Goal: Task Accomplishment & Management: Use online tool/utility

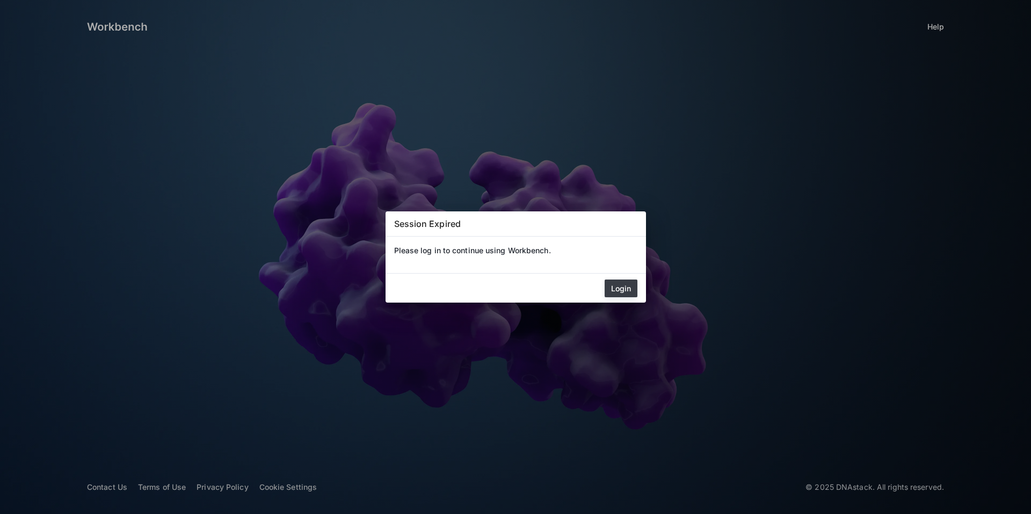
click at [625, 287] on button "Login" at bounding box center [621, 289] width 33 height 18
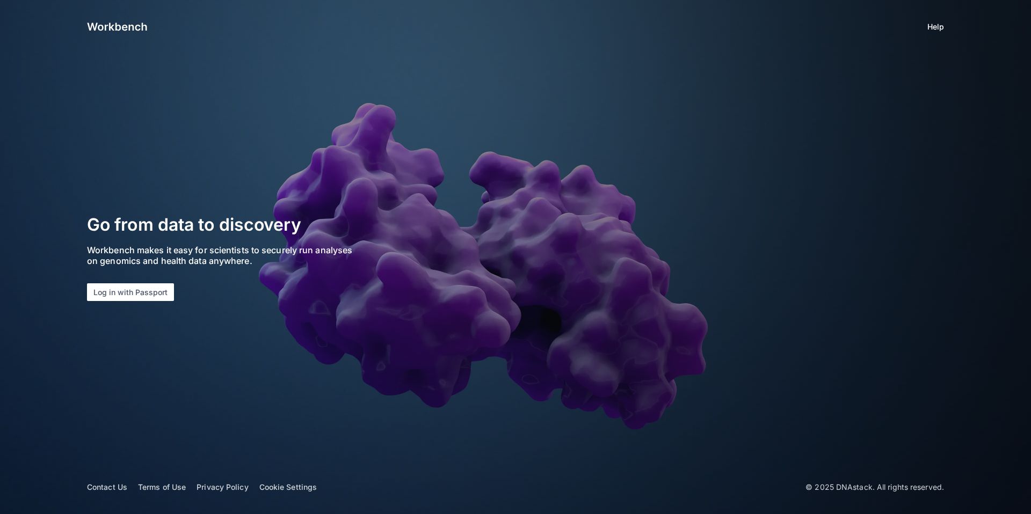
click at [101, 306] on app-login "Help Go from data to discovery Workbench makes it easy for scientists to secure…" at bounding box center [515, 257] width 1031 height 514
click at [101, 300] on button "Log in with Passport" at bounding box center [130, 292] width 87 height 18
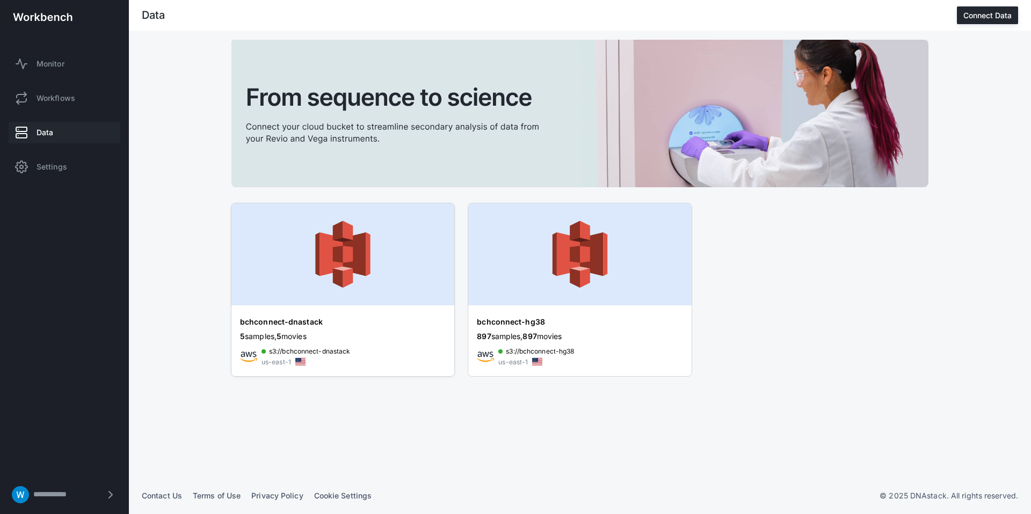
click at [320, 266] on img at bounding box center [342, 254] width 223 height 102
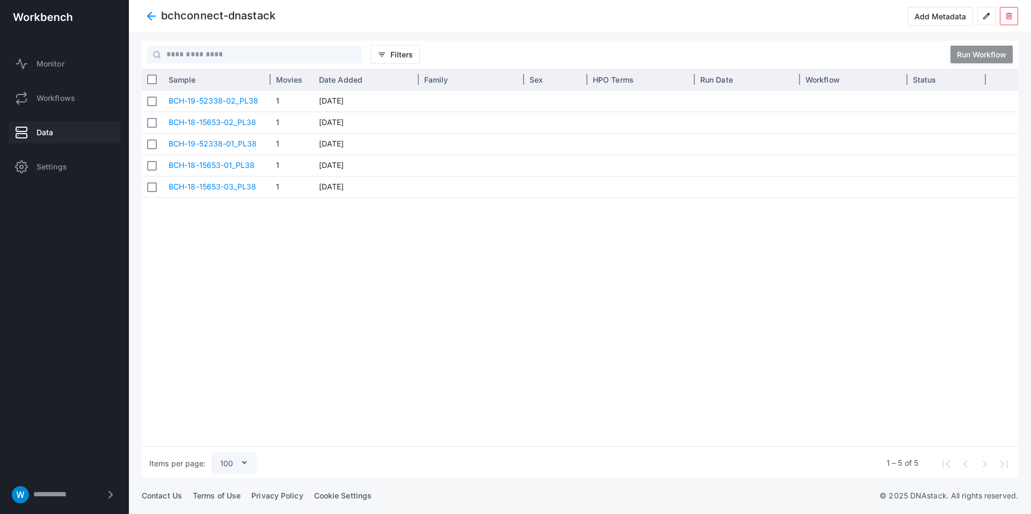
click at [237, 82] on div "Sample" at bounding box center [217, 79] width 97 height 16
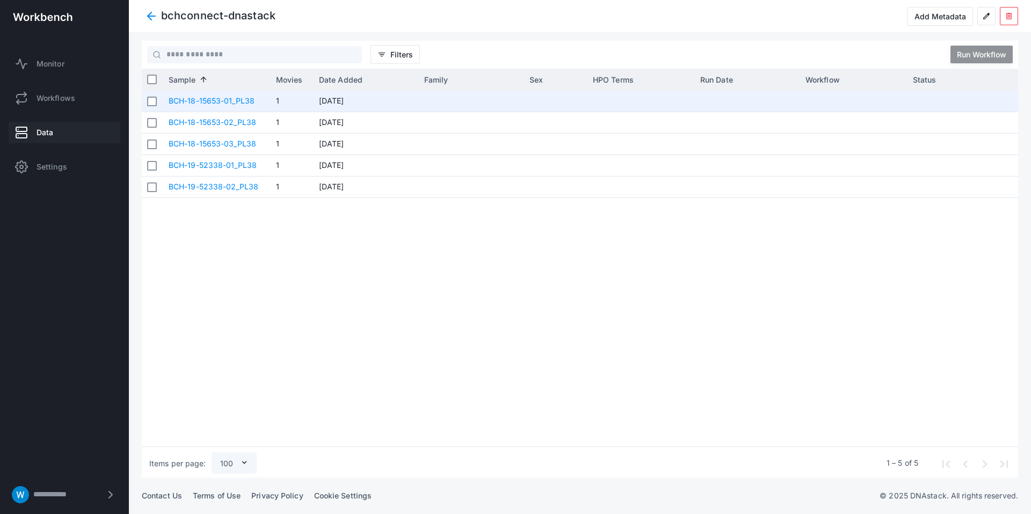
drag, startPoint x: 163, startPoint y: 102, endPoint x: 221, endPoint y: 103, distance: 58.0
click at [221, 104] on div "BCH-18-15653-01_PL38" at bounding box center [216, 101] width 107 height 21
drag, startPoint x: 164, startPoint y: 100, endPoint x: 220, endPoint y: 102, distance: 55.9
click at [220, 102] on div "BCH-18-15653-01_PL38" at bounding box center [216, 101] width 107 height 21
copy link "BCH-18-15653"
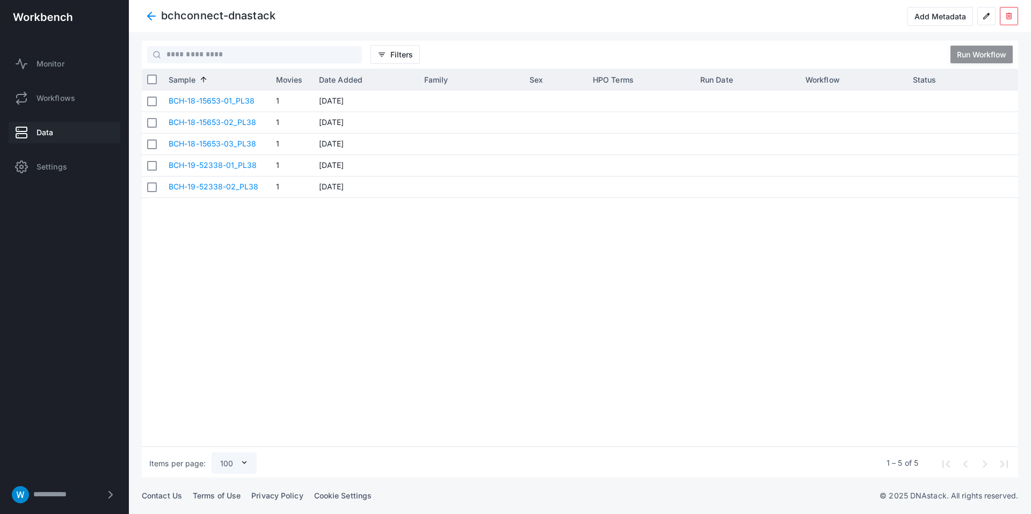
click at [484, 321] on div "BCH-18-15653-01_PL38 1 Jun 25, 2025 BCH-18-15653-02_PL38 1 Jun 25, 2025 BCH-18-…" at bounding box center [590, 269] width 855 height 356
drag, startPoint x: 610, startPoint y: 283, endPoint x: 605, endPoint y: 280, distance: 6.6
click at [610, 283] on div "BCH-18-15653-01_PL38 1 Jun 25, 2025 BCH-18-15653-02_PL38 1 Jun 25, 2025 BCH-18-…" at bounding box center [590, 269] width 855 height 356
click at [936, 15] on div "Add Metadata" at bounding box center [940, 16] width 52 height 9
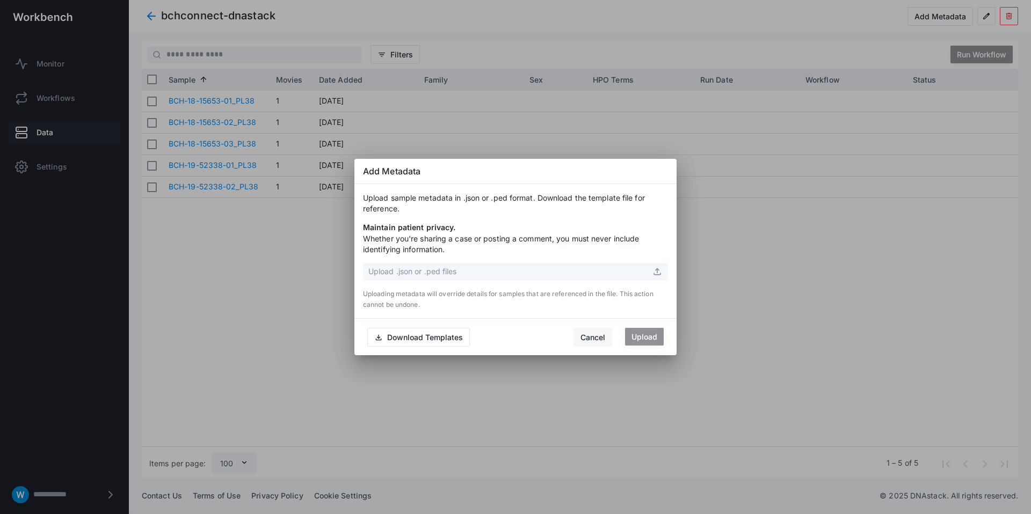
click at [585, 339] on div "Cancel" at bounding box center [592, 337] width 25 height 9
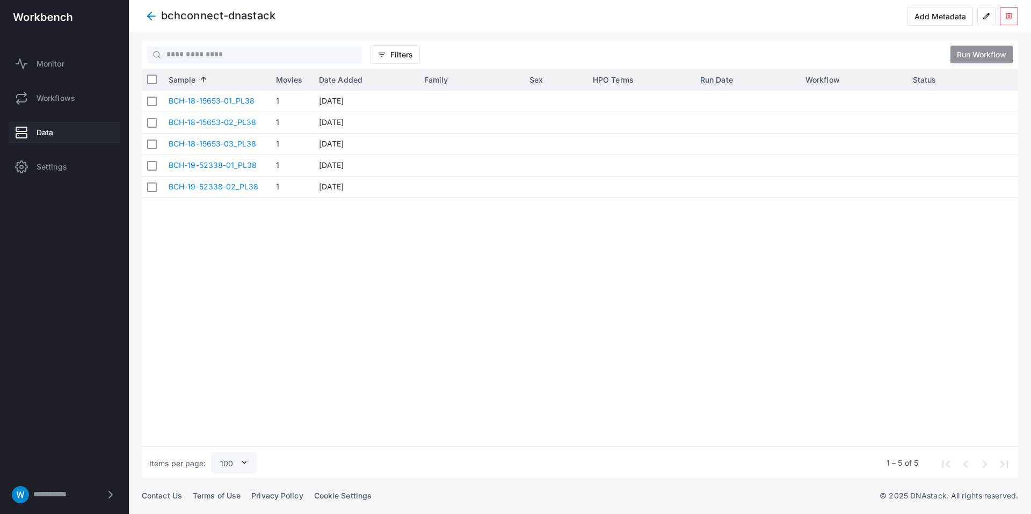
click at [31, 137] on link "Data" at bounding box center [65, 132] width 112 height 21
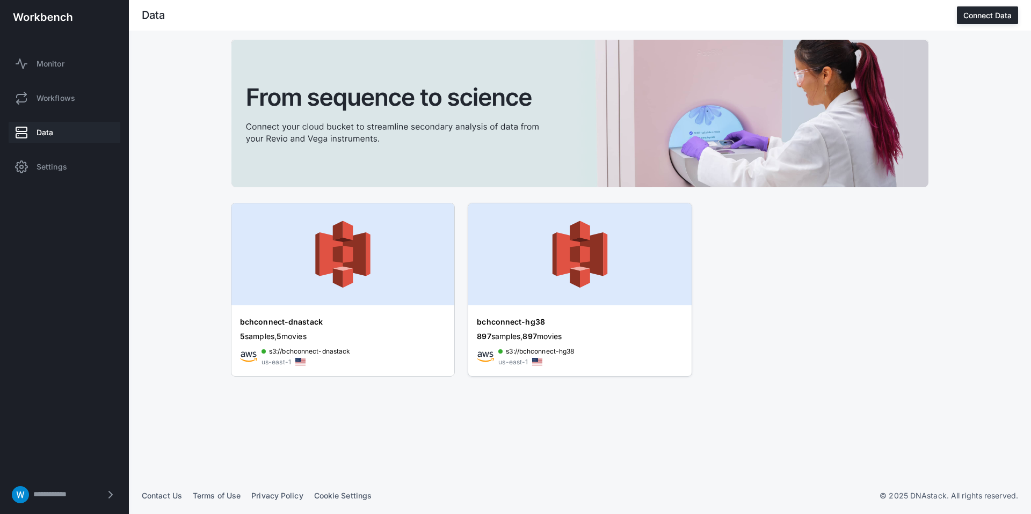
click at [511, 251] on img at bounding box center [579, 254] width 223 height 102
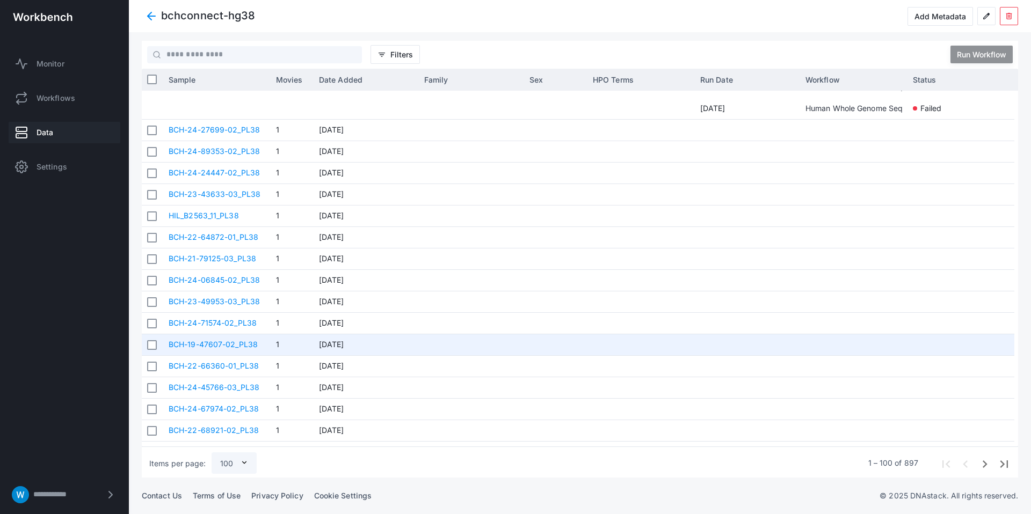
scroll to position [1472, 0]
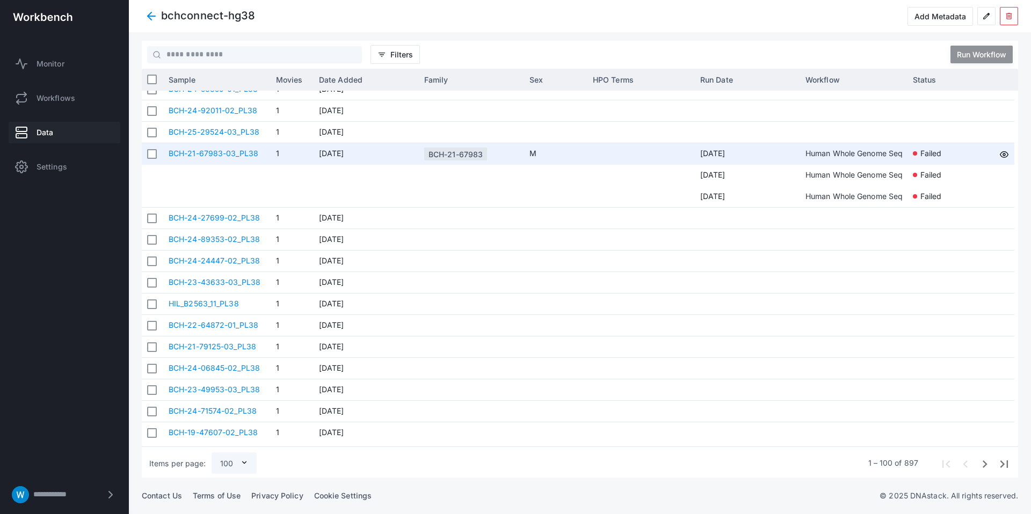
click at [439, 154] on div "BCH-21-67983" at bounding box center [455, 154] width 54 height 20
click at [442, 155] on div "BCH-21-67983" at bounding box center [455, 154] width 54 height 20
click at [158, 150] on div at bounding box center [152, 153] width 21 height 21
click at [157, 155] on span at bounding box center [157, 153] width 1 height 21
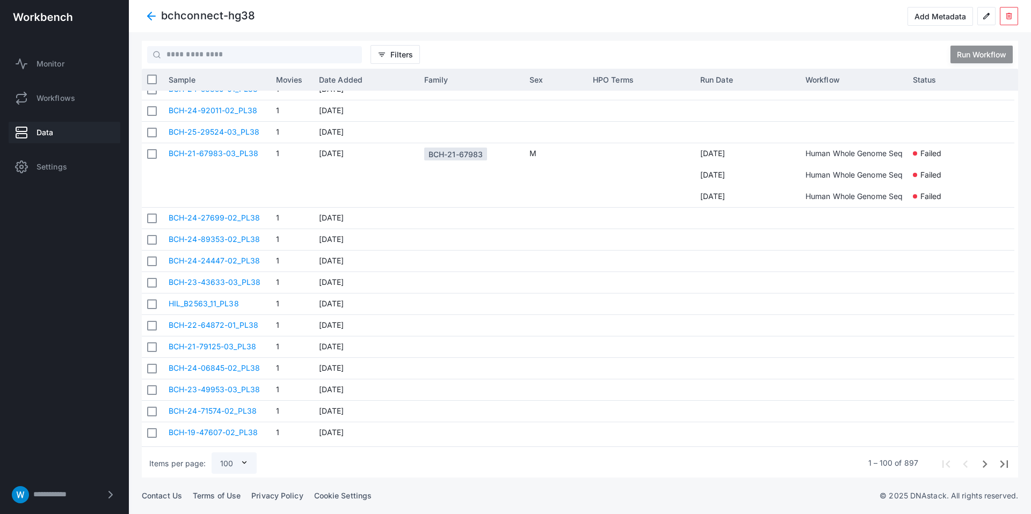
click at [155, 12] on span at bounding box center [151, 15] width 19 height 19
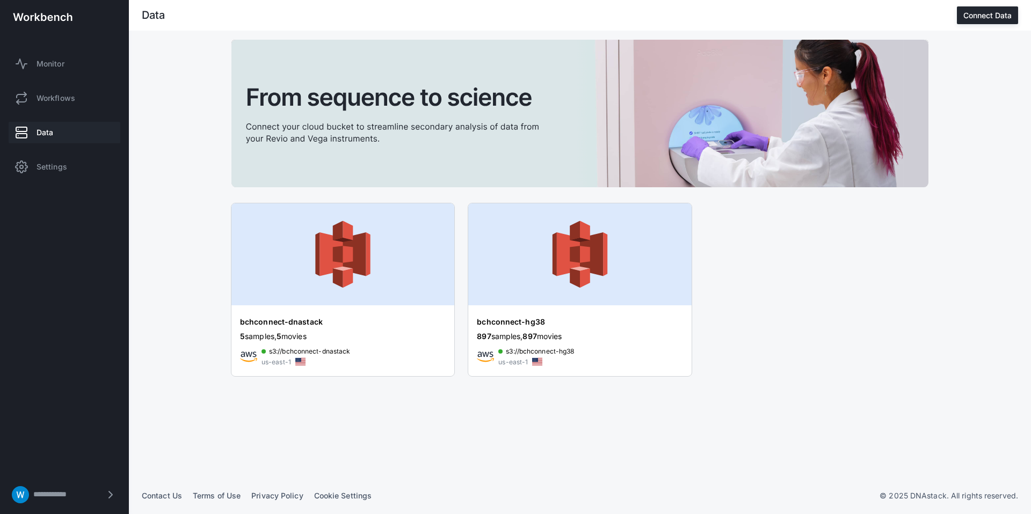
click at [373, 184] on img at bounding box center [579, 114] width 697 height 148
click at [360, 213] on img at bounding box center [342, 254] width 223 height 102
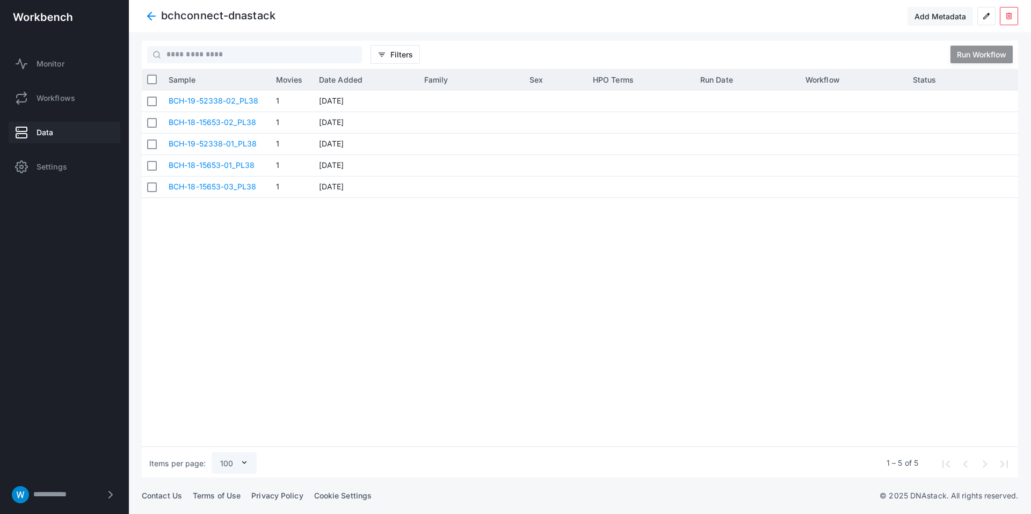
click at [943, 16] on div "Add Metadata" at bounding box center [940, 16] width 52 height 9
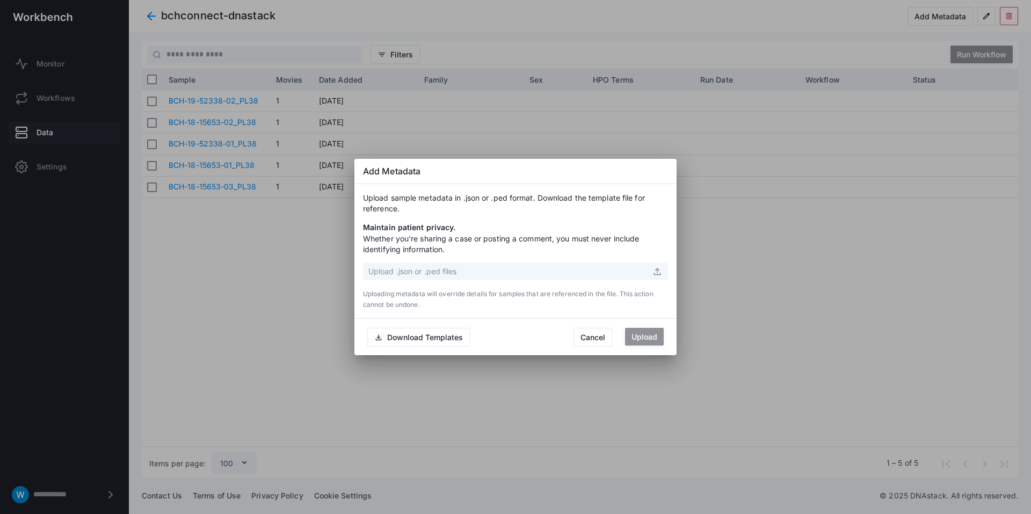
click at [478, 269] on div "Upload .json or .ped files" at bounding box center [509, 271] width 283 height 11
click at [638, 341] on div "Upload" at bounding box center [644, 336] width 26 height 9
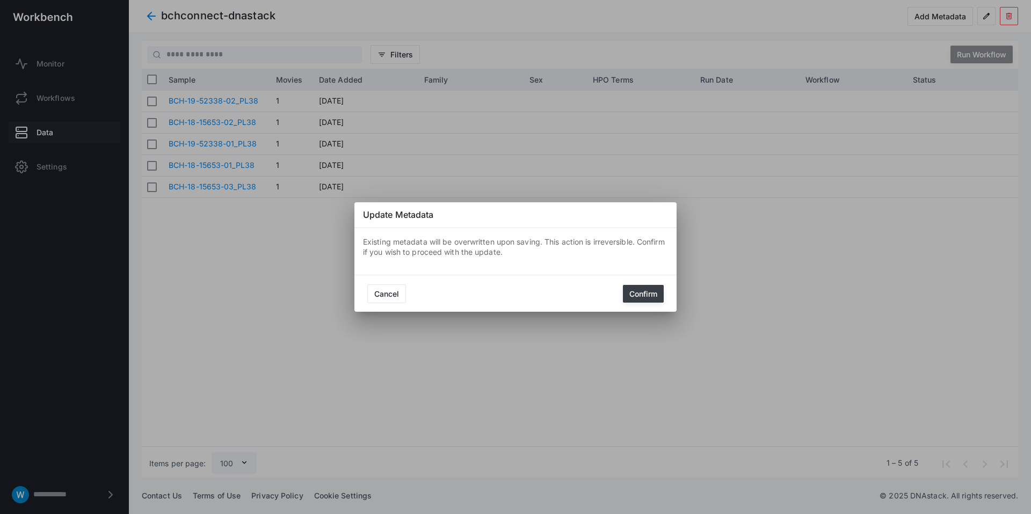
click at [639, 293] on div "Confirm" at bounding box center [643, 293] width 28 height 9
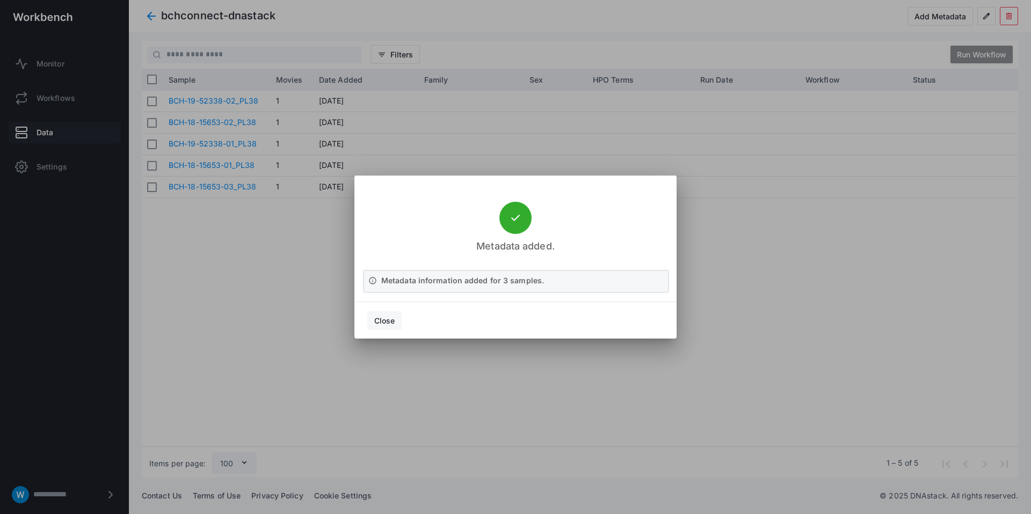
click at [390, 319] on div "Close" at bounding box center [384, 320] width 20 height 9
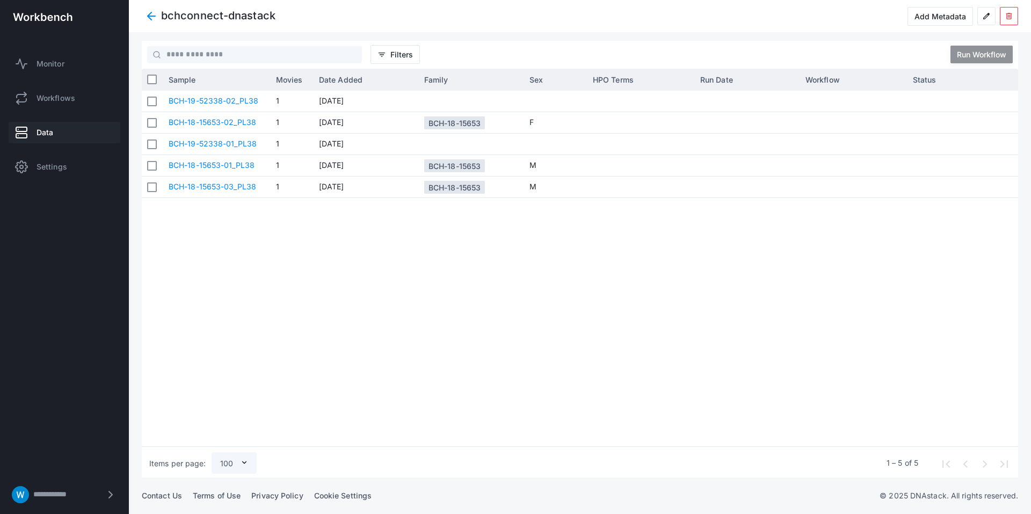
click at [534, 352] on div "BCH-19-52338-02_PL38 1 Jun 25, 2025 BCH-18-15653-02_PL38 1 Jun 25, 2025 BCH-18-…" at bounding box center [590, 269] width 855 height 356
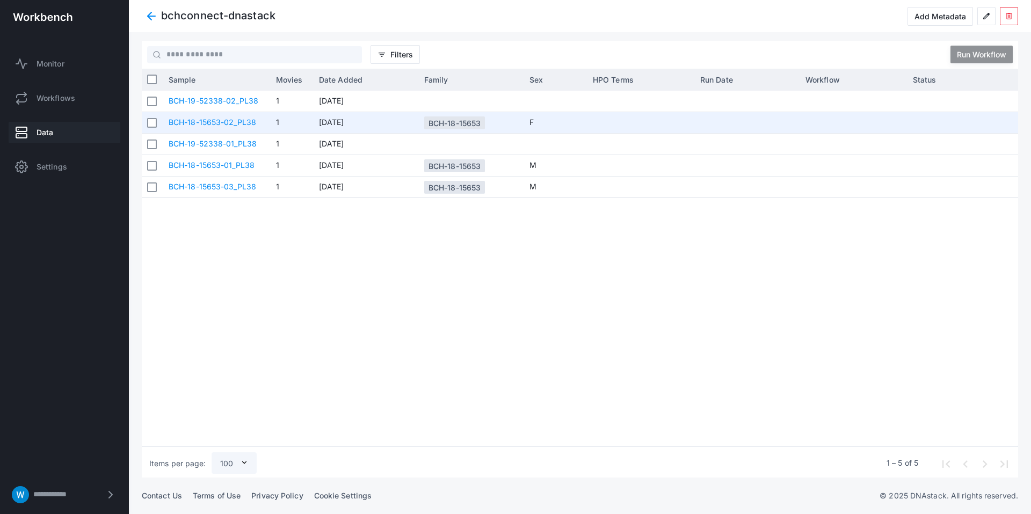
click at [230, 122] on link "BCH-18-15653-02_PL38" at bounding box center [213, 122] width 88 height 9
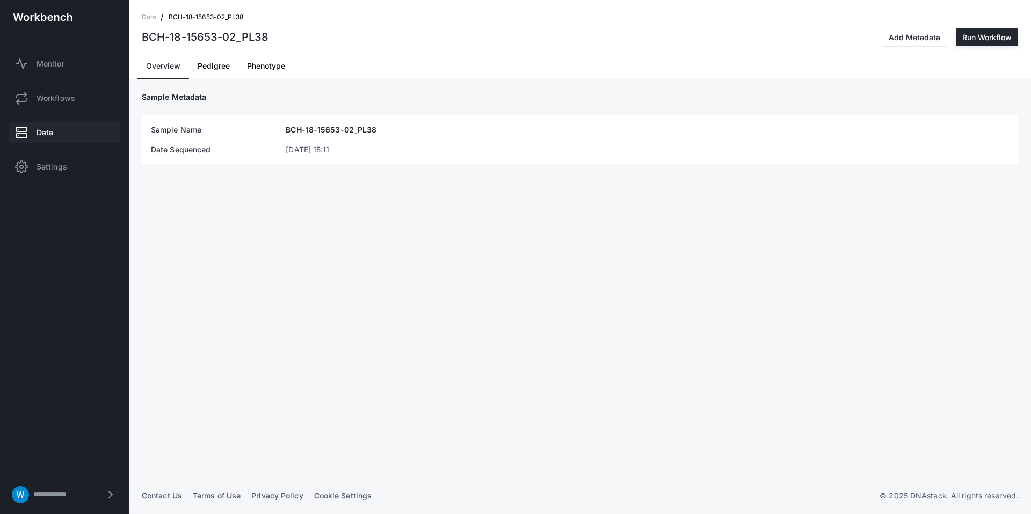
click at [212, 76] on span "Pedigree" at bounding box center [214, 66] width 32 height 26
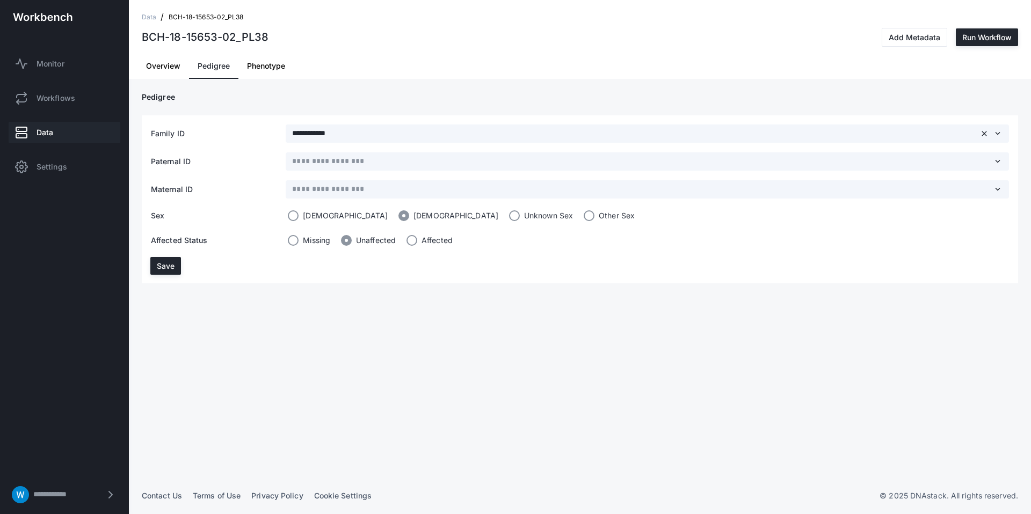
click at [271, 69] on span "Phenotype" at bounding box center [266, 66] width 38 height 8
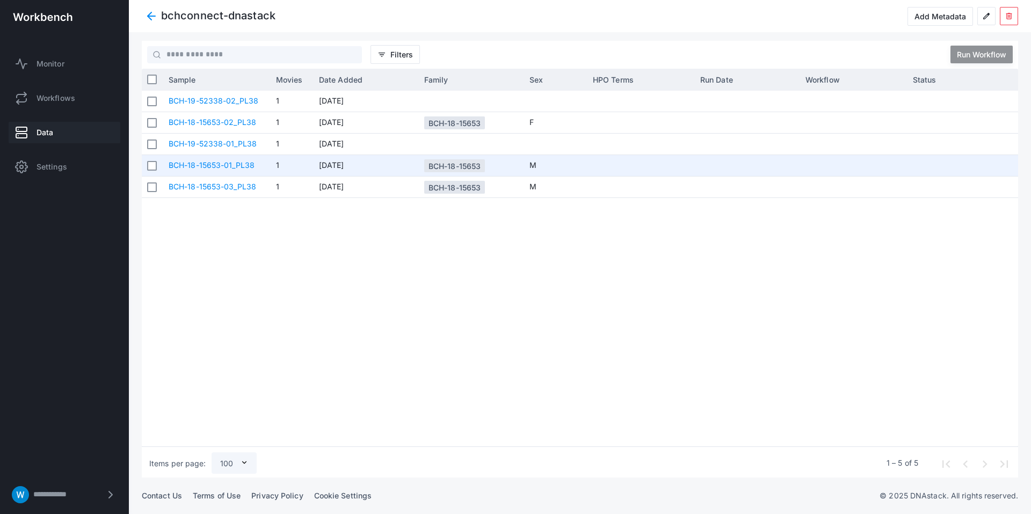
click at [242, 167] on link "BCH-18-15653-01_PL38" at bounding box center [212, 165] width 86 height 9
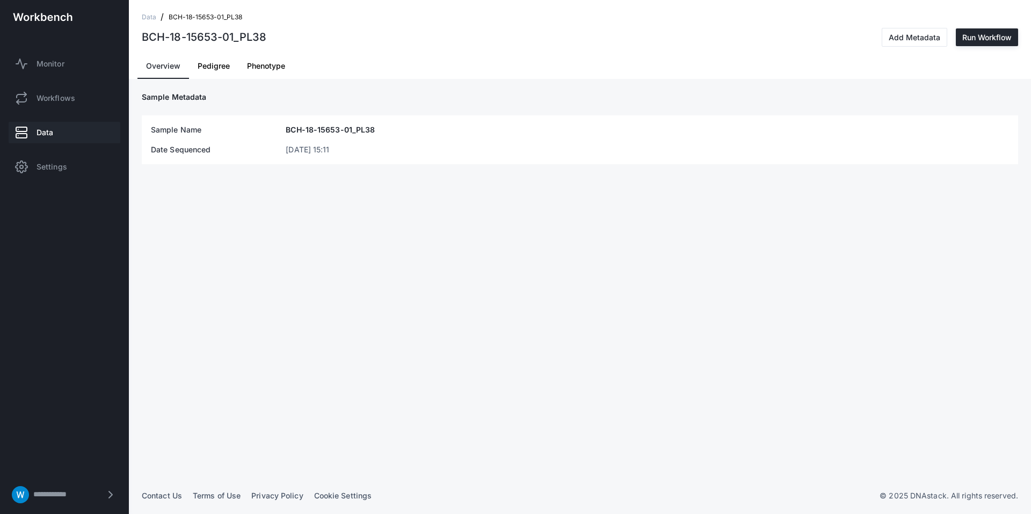
click at [216, 73] on span "Pedigree" at bounding box center [214, 66] width 32 height 26
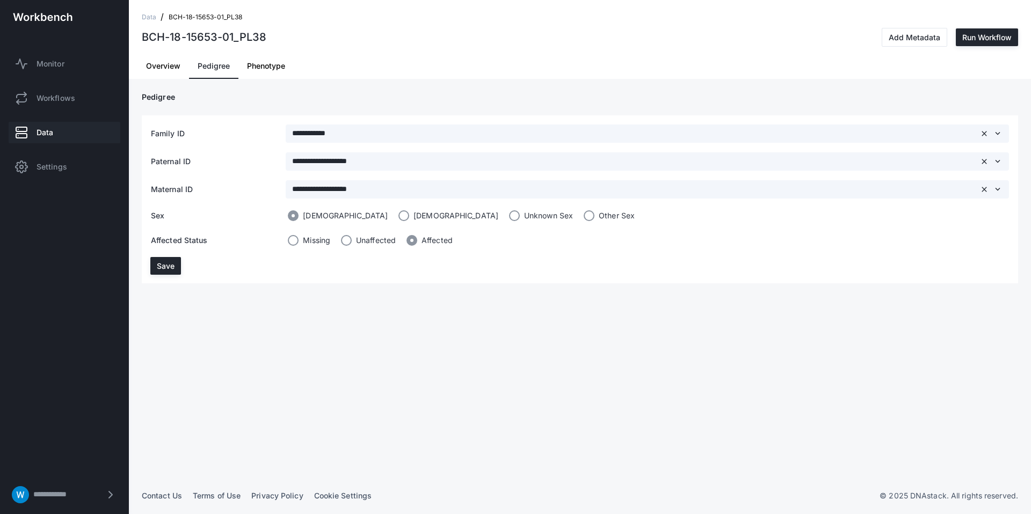
click at [250, 74] on span "Phenotype" at bounding box center [266, 66] width 38 height 26
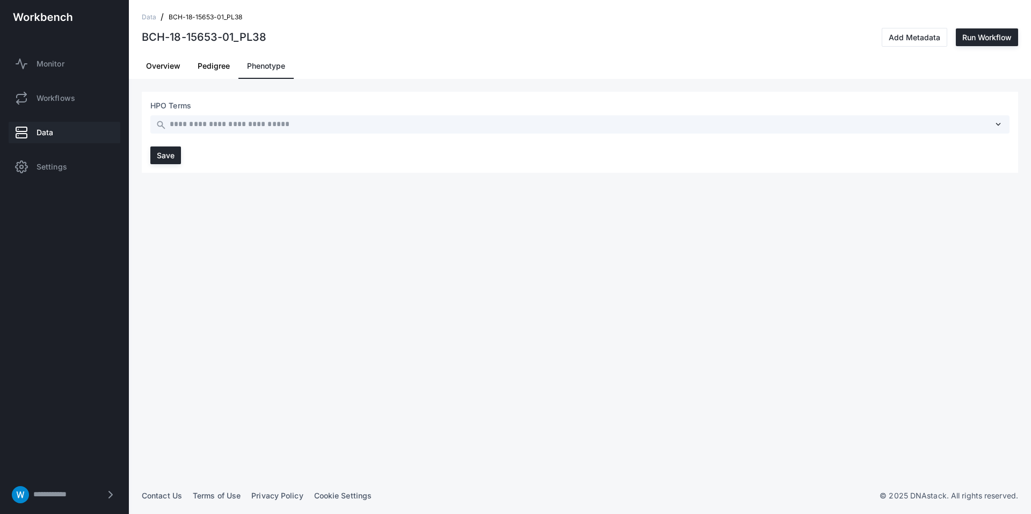
click at [227, 72] on span "Pedigree" at bounding box center [214, 66] width 32 height 26
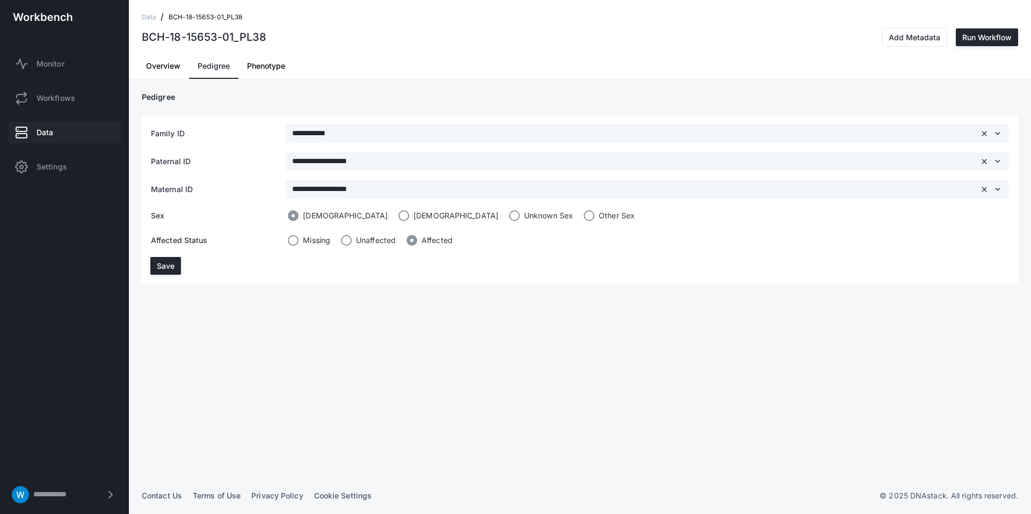
click at [163, 68] on span "Overview" at bounding box center [163, 66] width 34 height 8
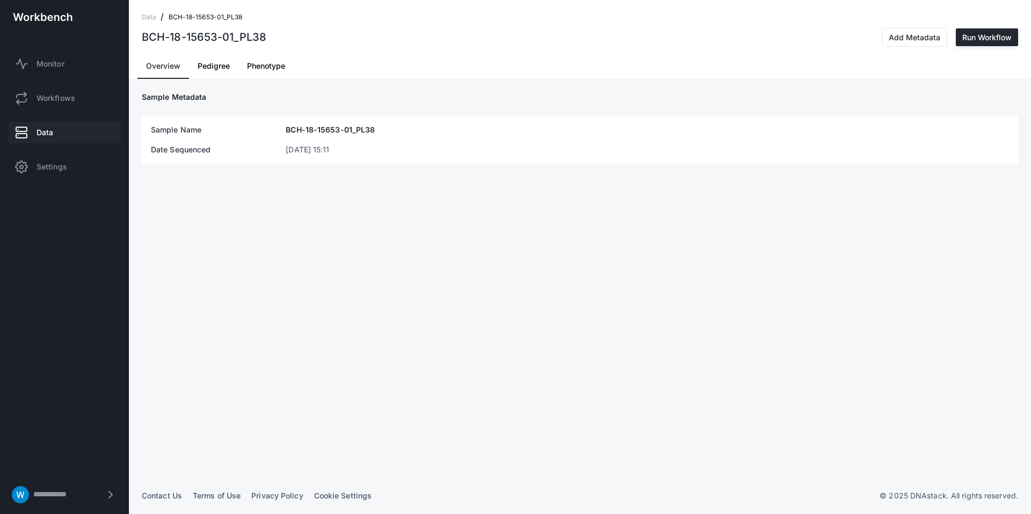
click at [151, 24] on div "Data / BCH-18-15653-01_PL38" at bounding box center [580, 16] width 876 height 21
click at [150, 18] on span "Data" at bounding box center [149, 17] width 14 height 11
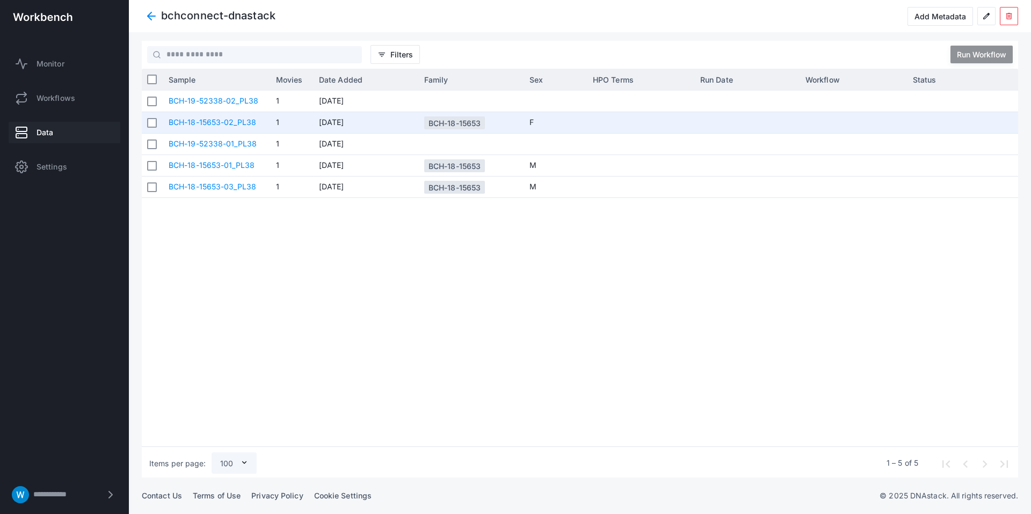
click at [185, 119] on link "BCH-18-15653-02_PL38" at bounding box center [213, 122] width 88 height 9
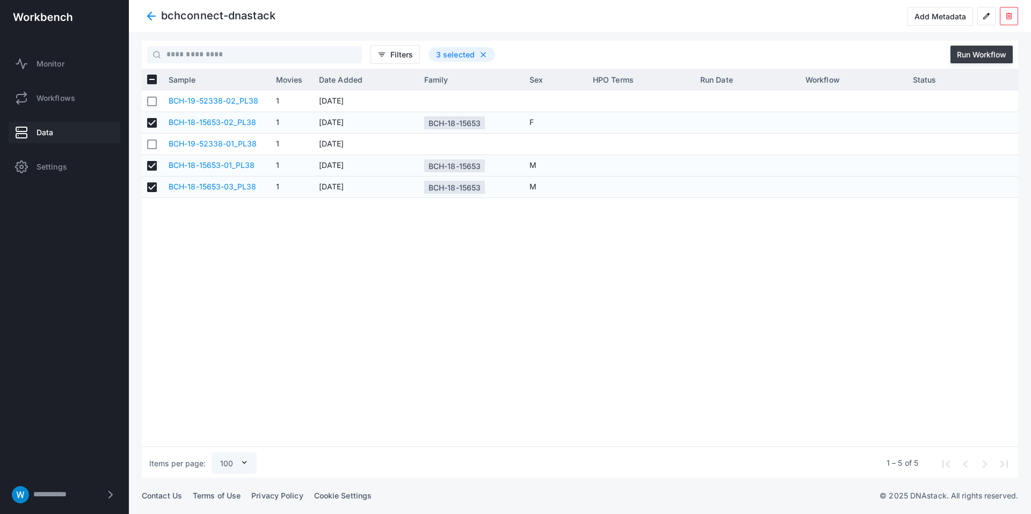
click at [963, 53] on div "Run Workflow" at bounding box center [981, 54] width 49 height 9
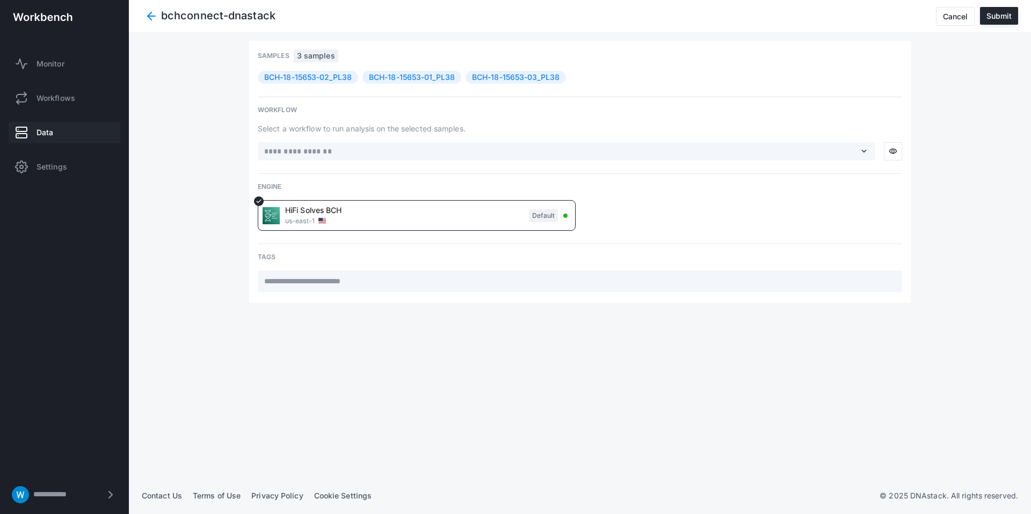
click at [455, 218] on div "HiFi Solves BCH us-east-1 Default" at bounding box center [410, 215] width 295 height 21
click at [469, 143] on div "expand_more" at bounding box center [566, 151] width 617 height 18
click at [863, 149] on span "expand_more" at bounding box center [864, 152] width 10 height 10
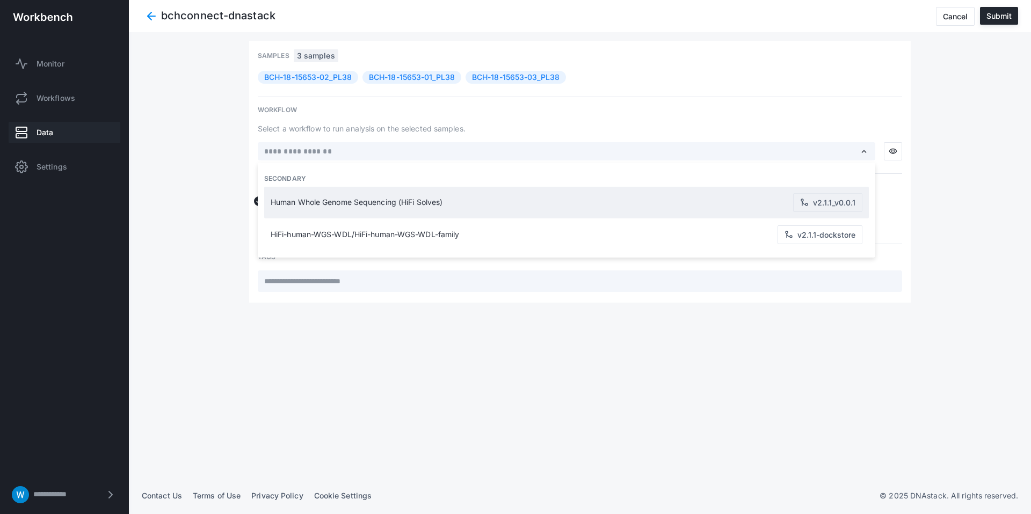
click at [430, 205] on span "Human Whole Genome Sequencing (HiFi Solves)" at bounding box center [532, 202] width 522 height 9
type input "**********"
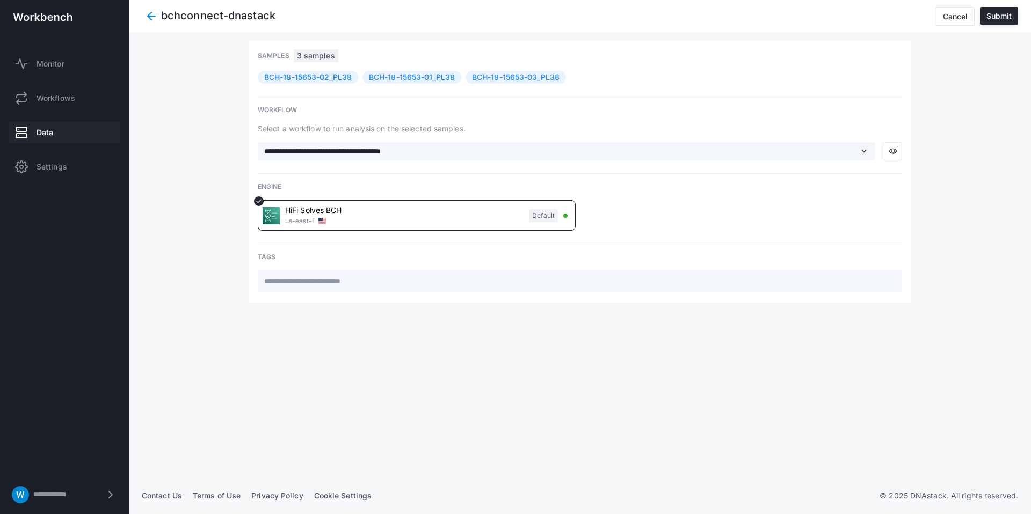
click at [434, 158] on div "**********" at bounding box center [566, 151] width 617 height 18
click at [424, 152] on input "text" at bounding box center [559, 152] width 593 height 12
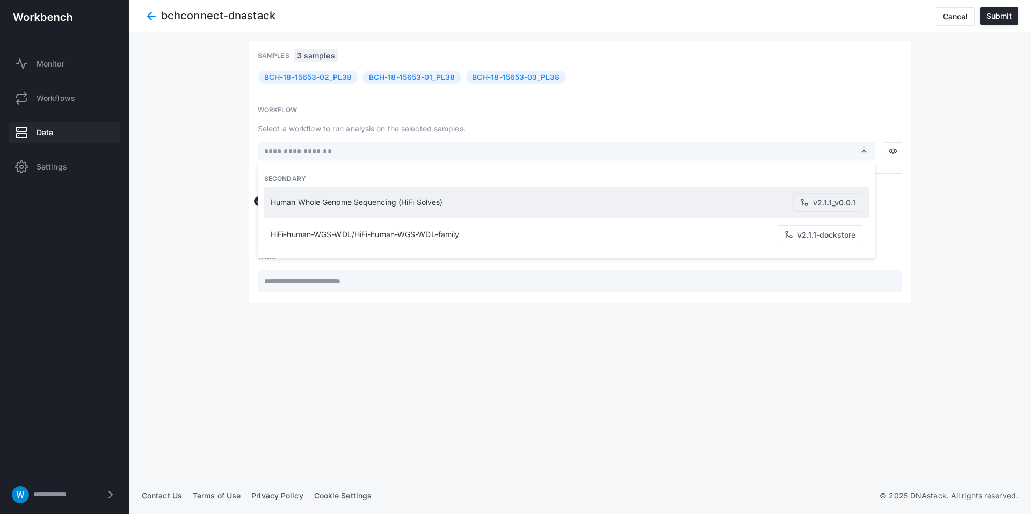
click at [448, 200] on span "Human Whole Genome Sequencing (HiFi Solves)" at bounding box center [532, 202] width 522 height 9
type input "**********"
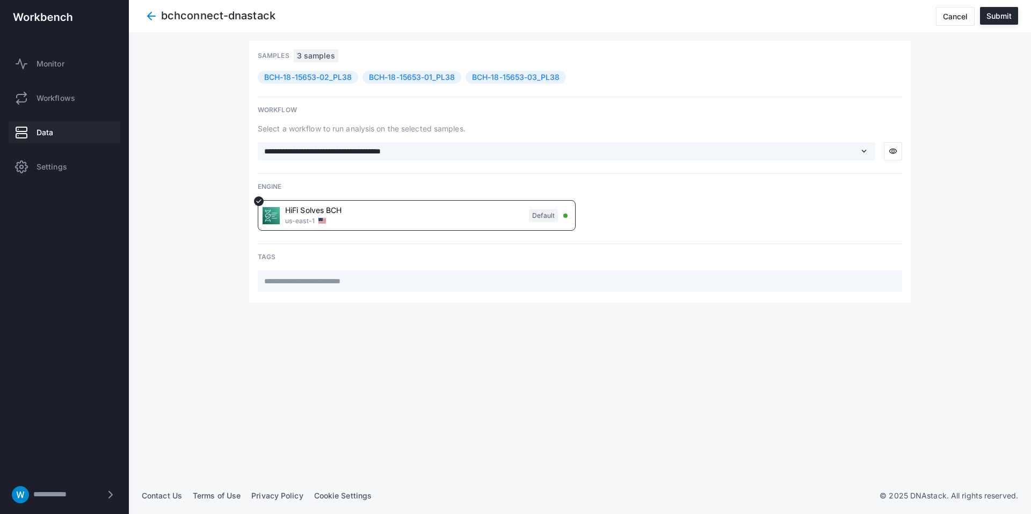
click at [789, 424] on div "**********" at bounding box center [580, 259] width 876 height 437
click at [998, 18] on div "Submit" at bounding box center [998, 15] width 25 height 9
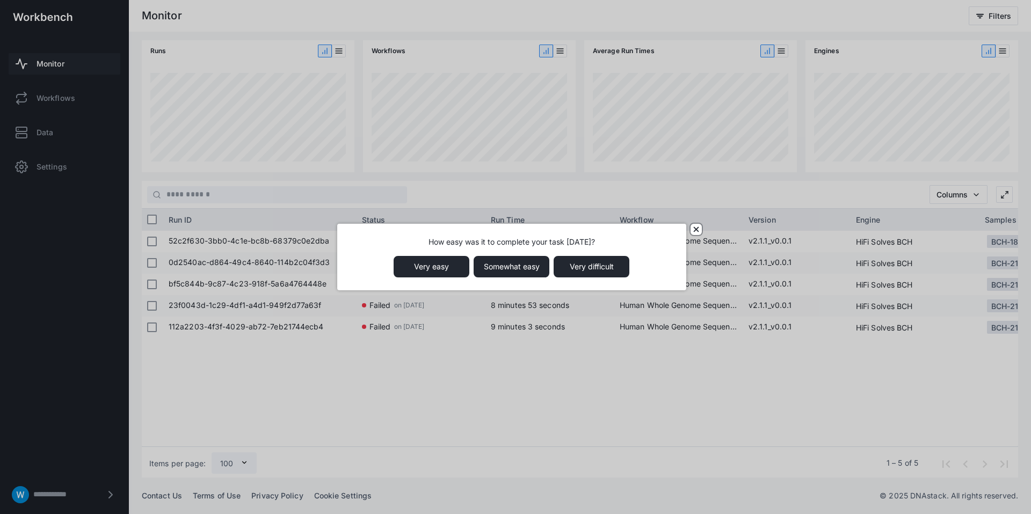
click at [696, 229] on icon "close," at bounding box center [695, 229] width 5 height 5
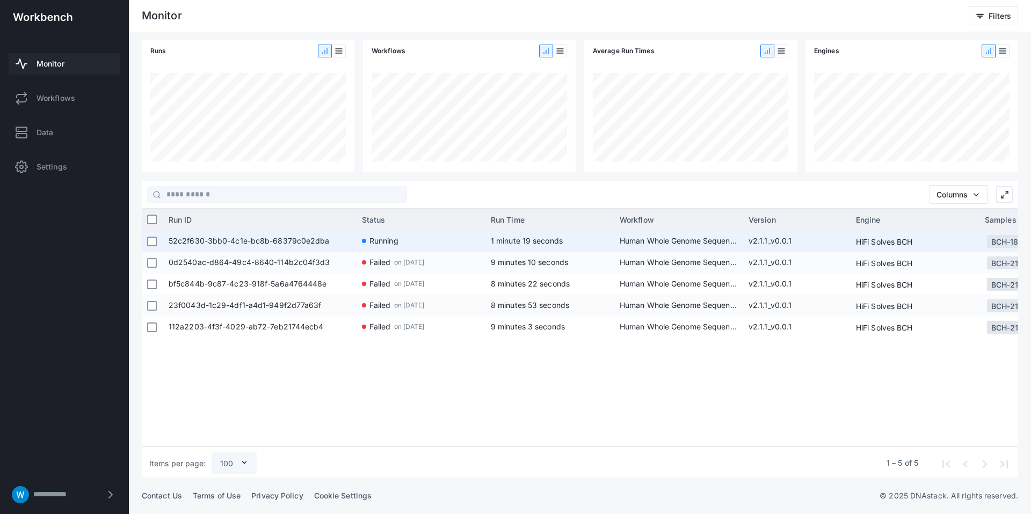
click at [295, 239] on span "52c2f630-3bb0-4c1e-bc8b-68379c0e2dba" at bounding box center [260, 241] width 183 height 21
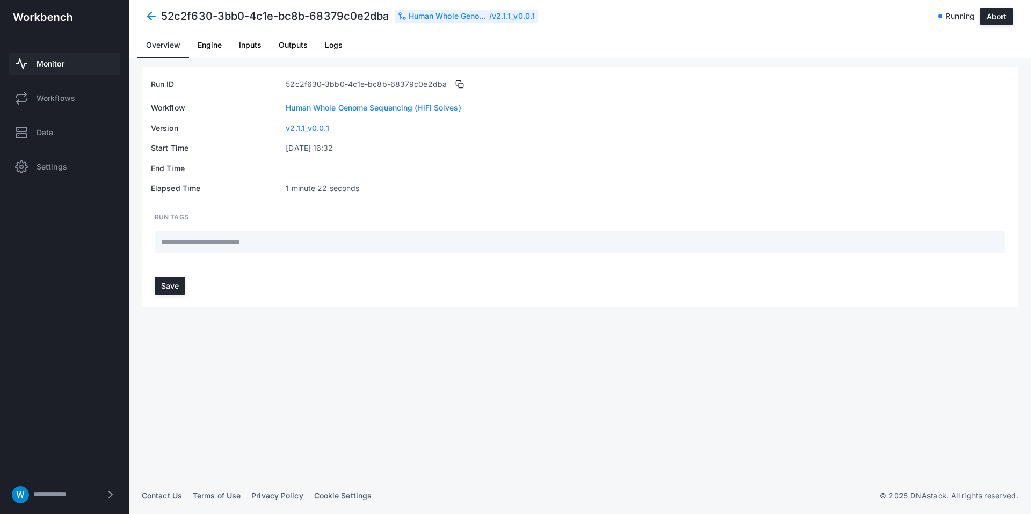
click at [257, 49] on span "Inputs" at bounding box center [250, 45] width 23 height 8
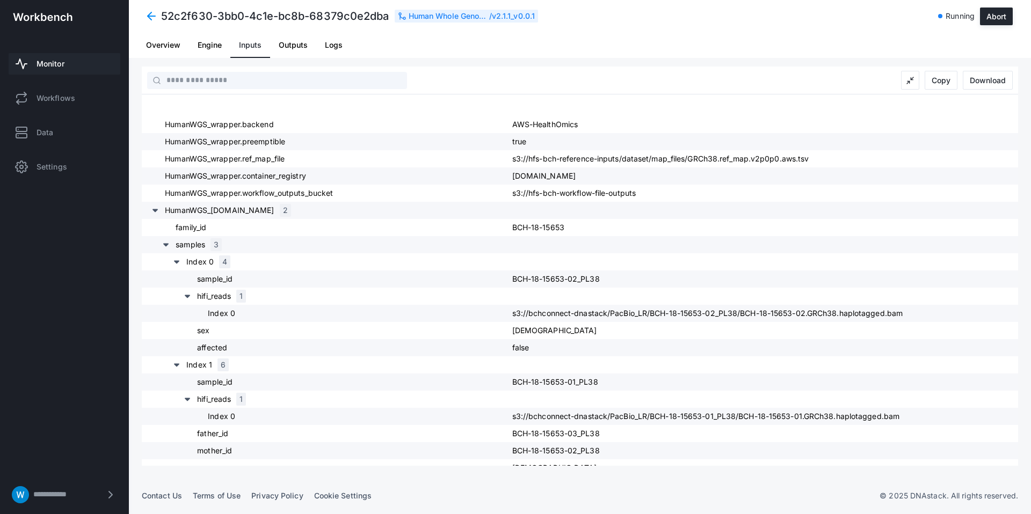
click at [292, 39] on span "Outputs" at bounding box center [293, 45] width 29 height 26
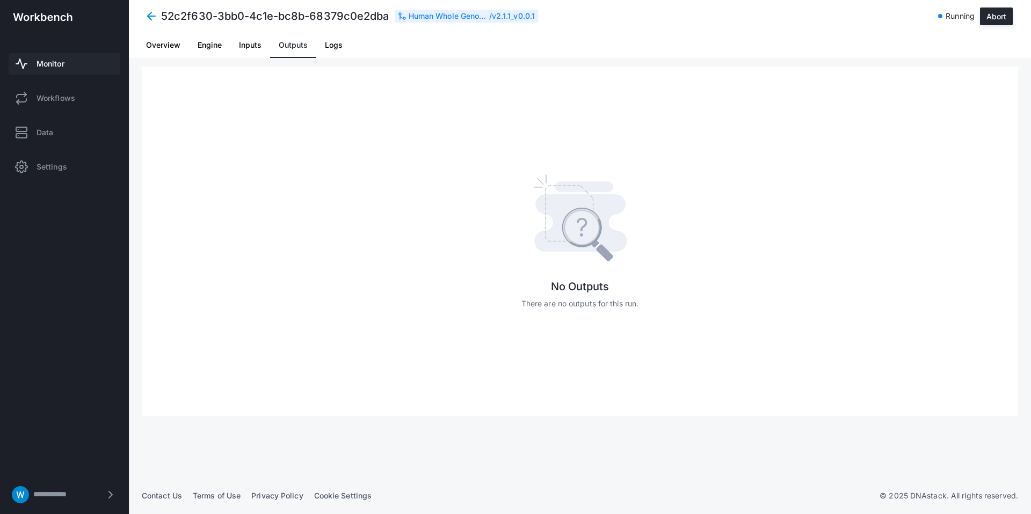
click at [329, 45] on span "Logs" at bounding box center [334, 45] width 18 height 8
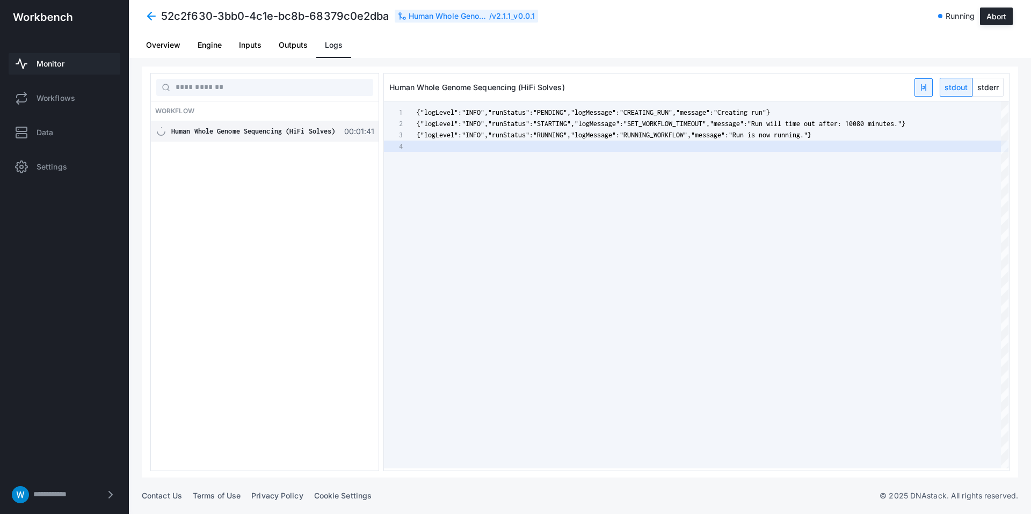
scroll to position [34, 0]
type textarea "**********"
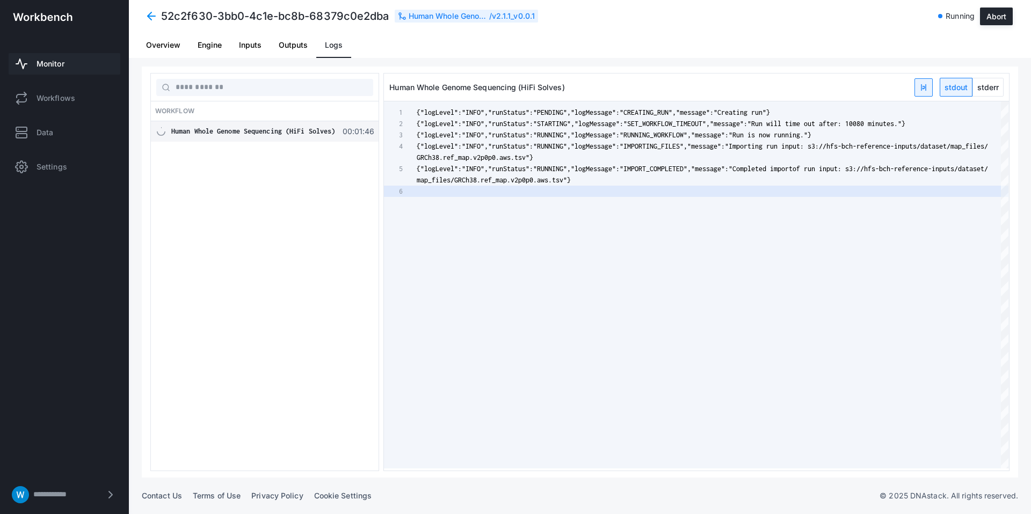
scroll to position [45, 0]
drag, startPoint x: 564, startPoint y: 215, endPoint x: 545, endPoint y: 205, distance: 22.1
click at [564, 215] on div "{"logLevel":"INFO","runStatus":"PENDING","logMessa ge":"CREATING_RUN","message"…" at bounding box center [713, 284] width 592 height 367
click at [283, 45] on span "Outputs" at bounding box center [293, 45] width 29 height 8
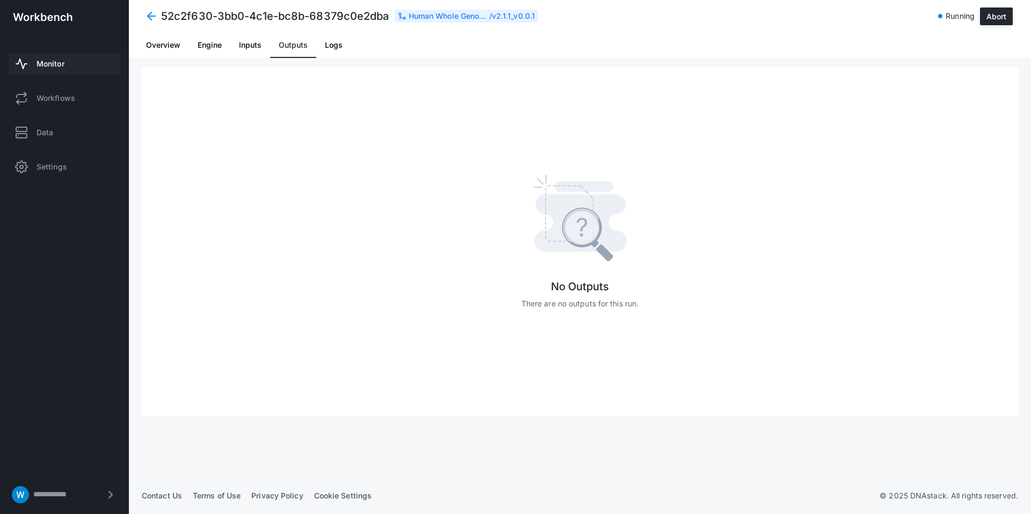
click at [330, 48] on span "Logs" at bounding box center [334, 45] width 18 height 8
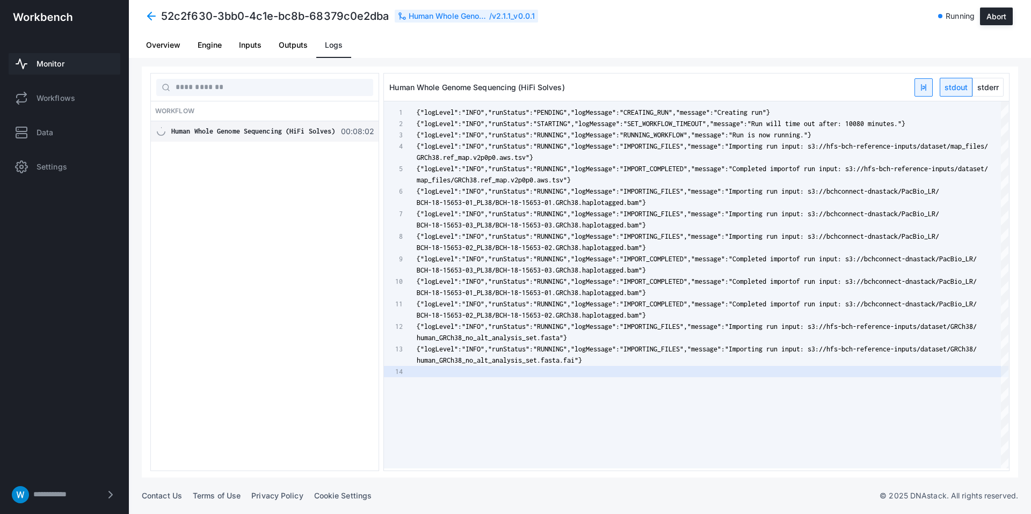
scroll to position [34, 0]
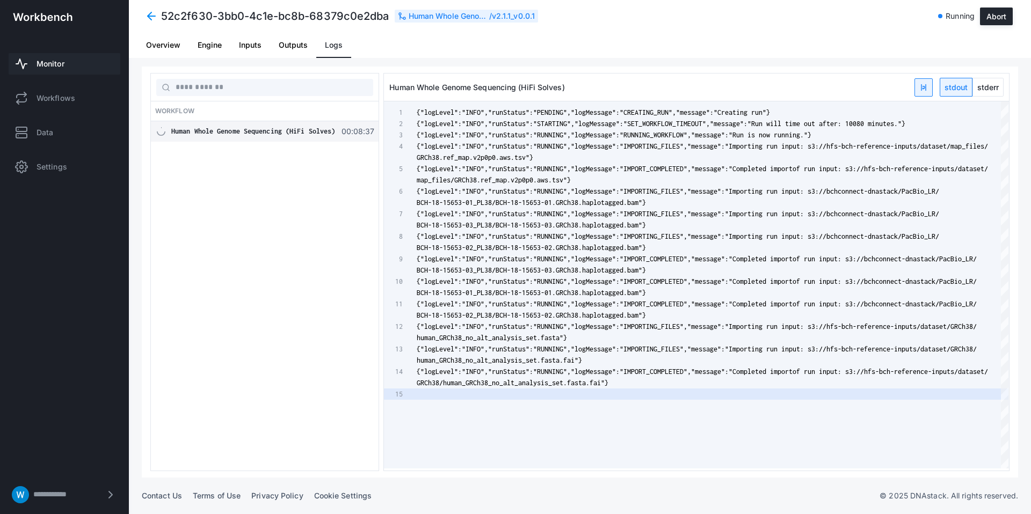
type textarea "**********"
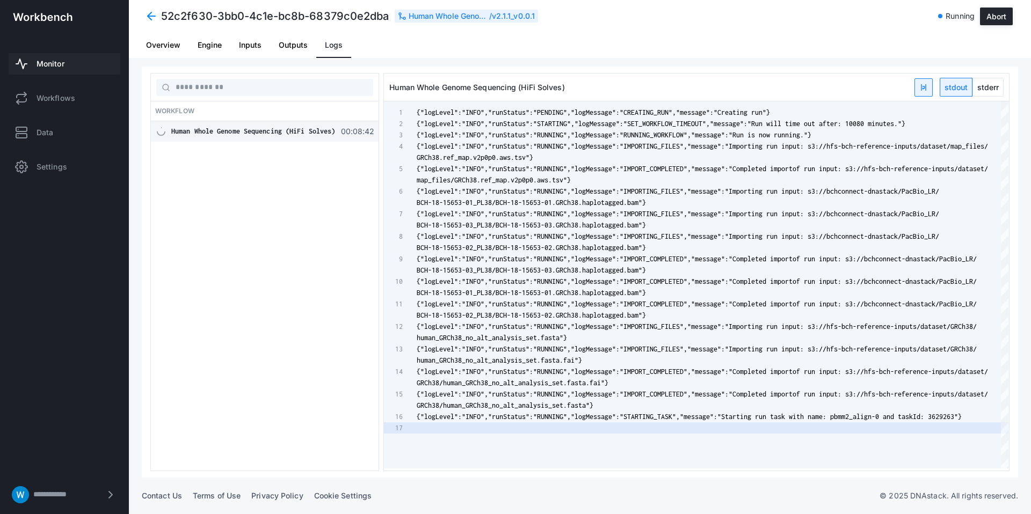
scroll to position [0, 0]
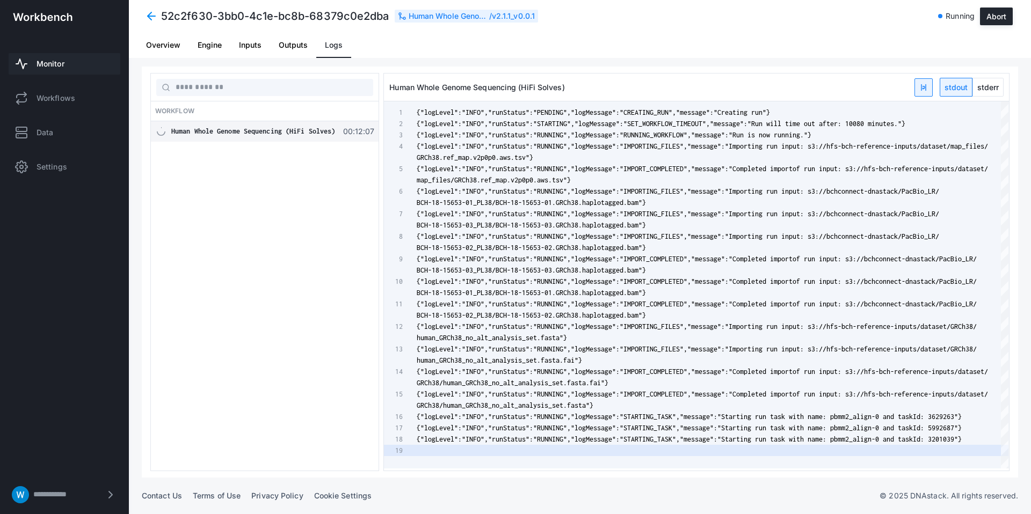
type textarea "**********"
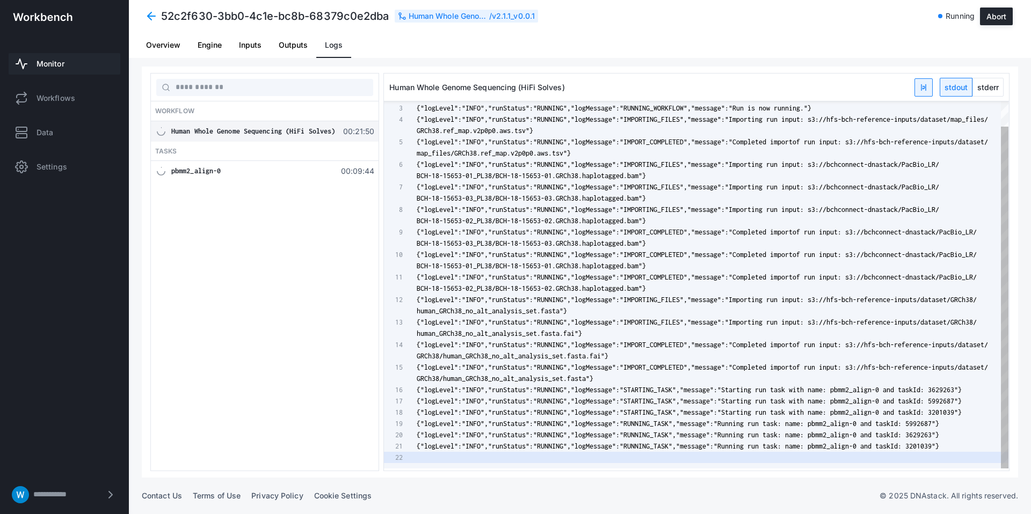
scroll to position [34, 0]
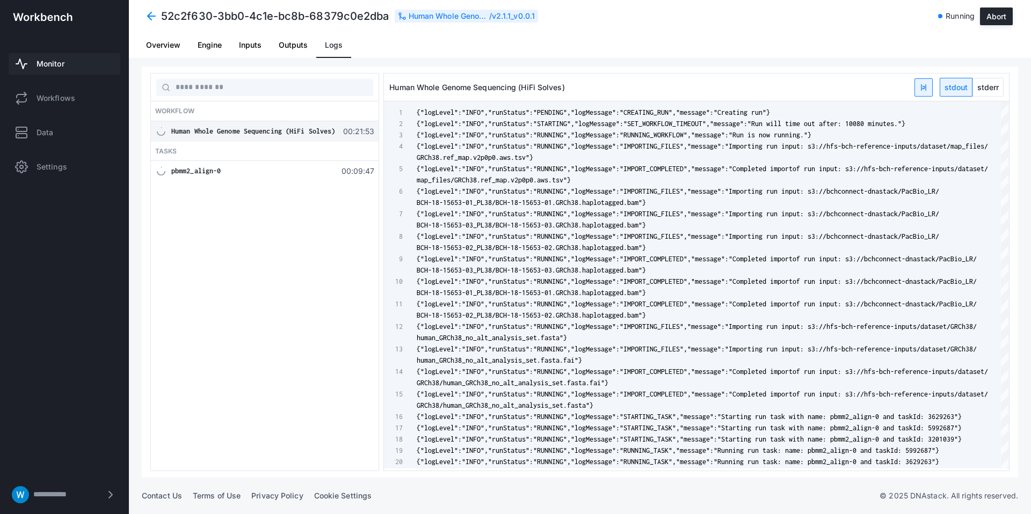
click at [291, 43] on span "Outputs" at bounding box center [293, 45] width 29 height 8
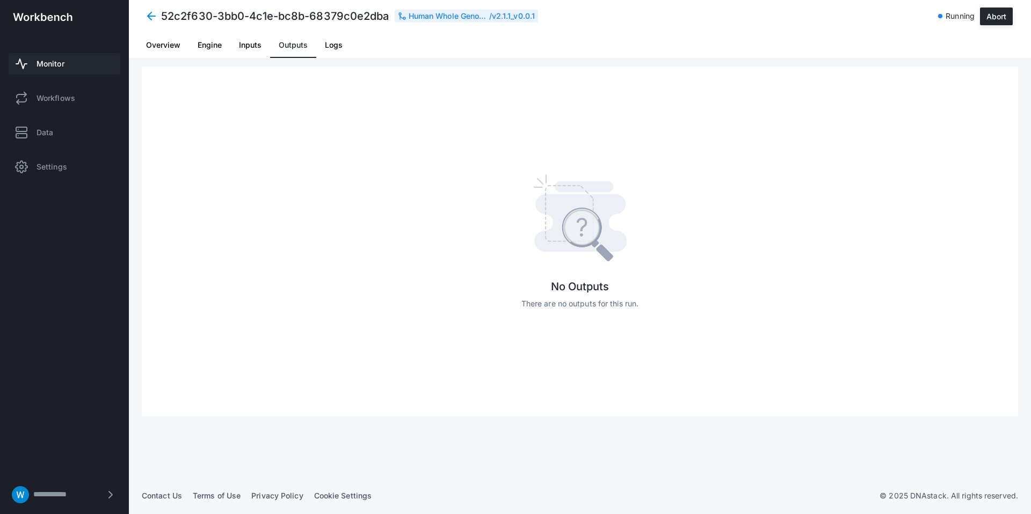
click at [329, 45] on span "Logs" at bounding box center [334, 45] width 18 height 8
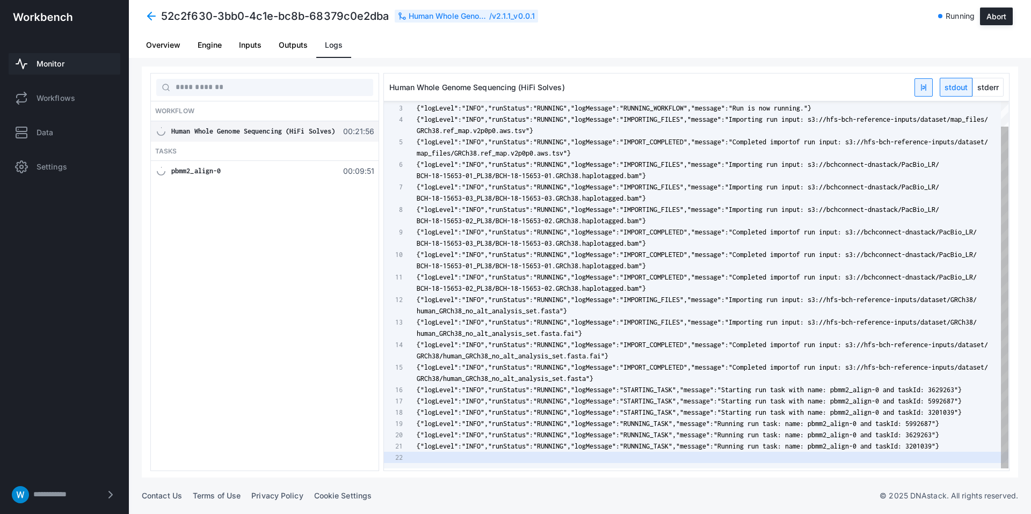
scroll to position [34, 0]
click at [145, 17] on span at bounding box center [151, 15] width 19 height 19
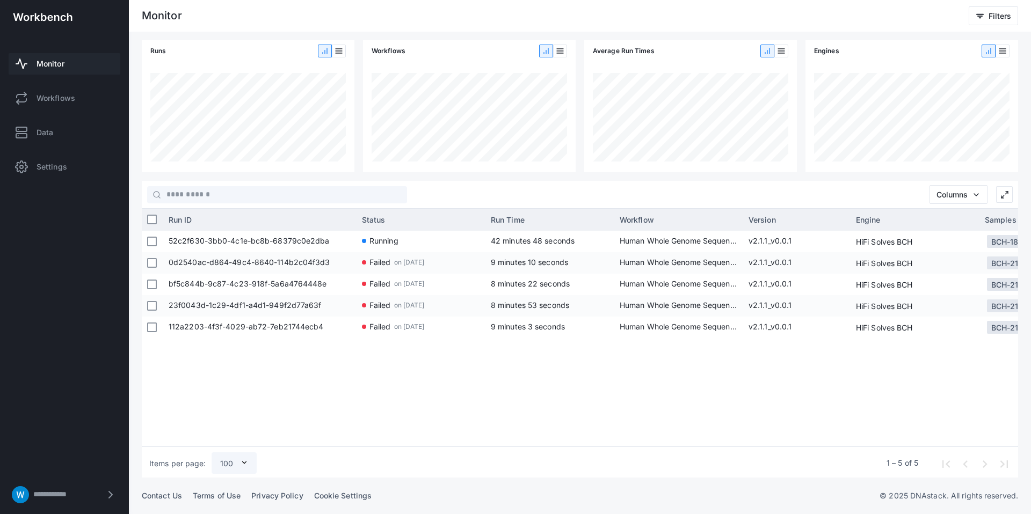
click at [60, 69] on span "Monitor" at bounding box center [51, 64] width 28 height 11
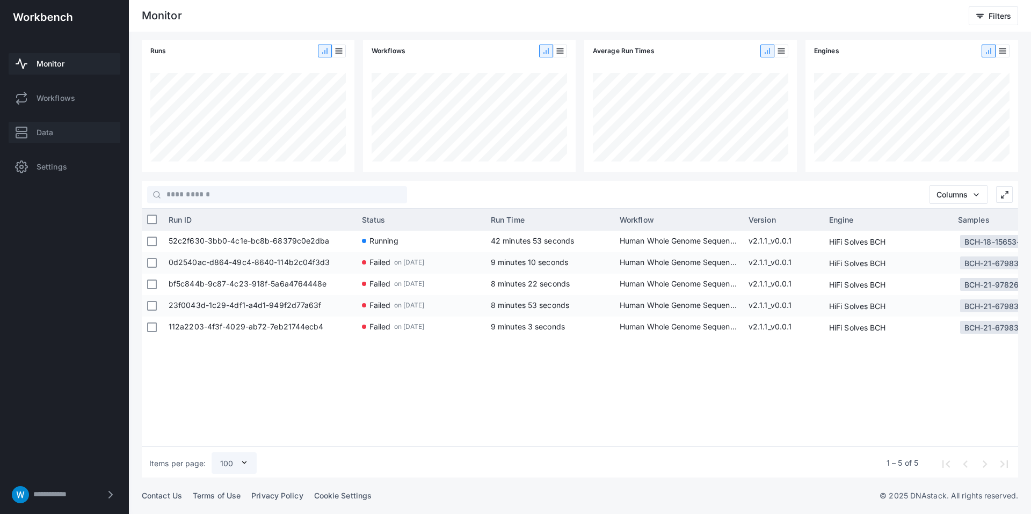
click at [39, 132] on span "Data" at bounding box center [45, 132] width 17 height 11
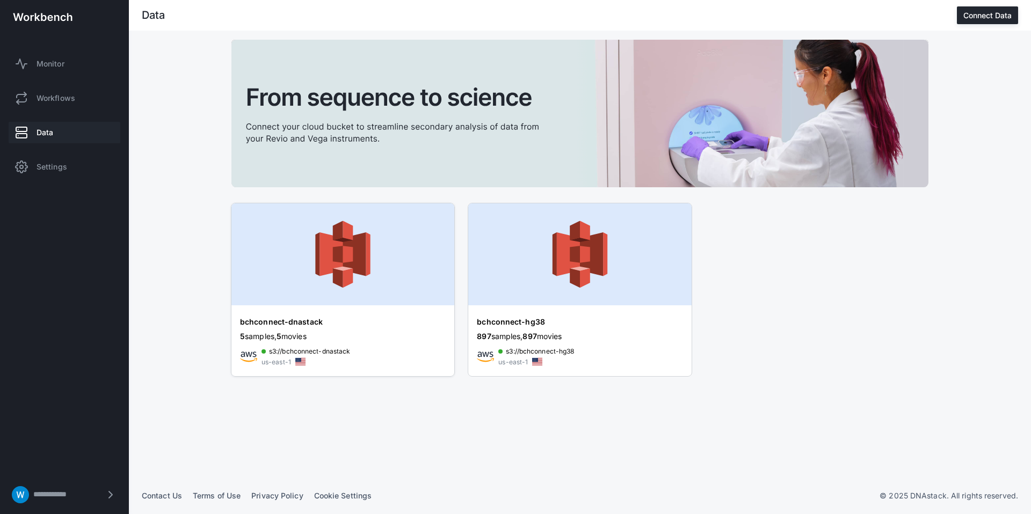
click at [321, 241] on img at bounding box center [342, 254] width 223 height 102
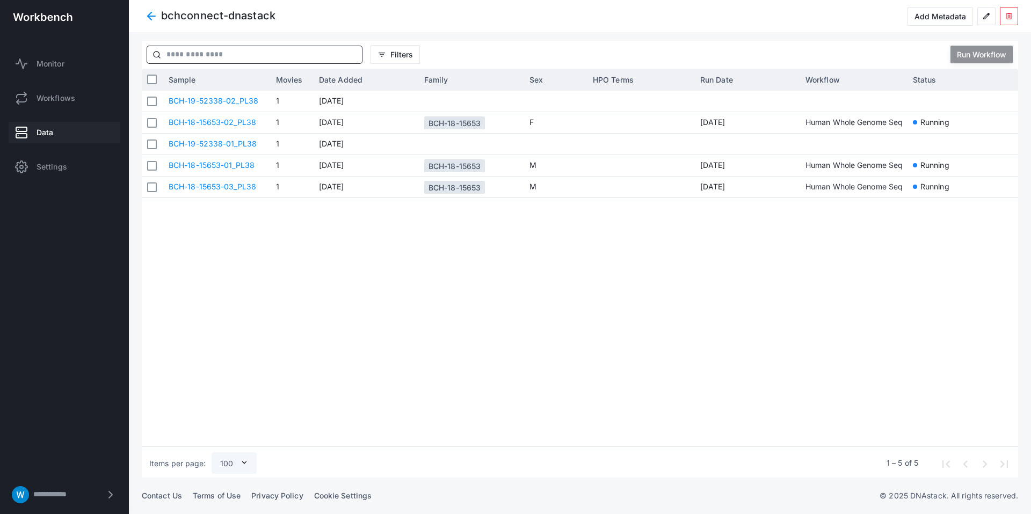
click at [277, 57] on input "text" at bounding box center [261, 54] width 201 height 17
click at [402, 55] on span "Filters" at bounding box center [401, 54] width 23 height 9
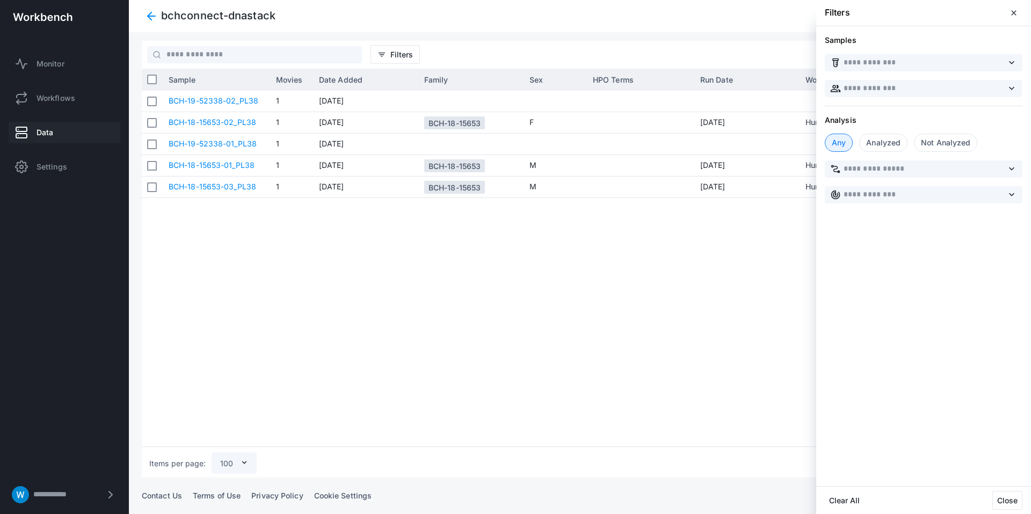
click at [402, 54] on div at bounding box center [580, 257] width 902 height 514
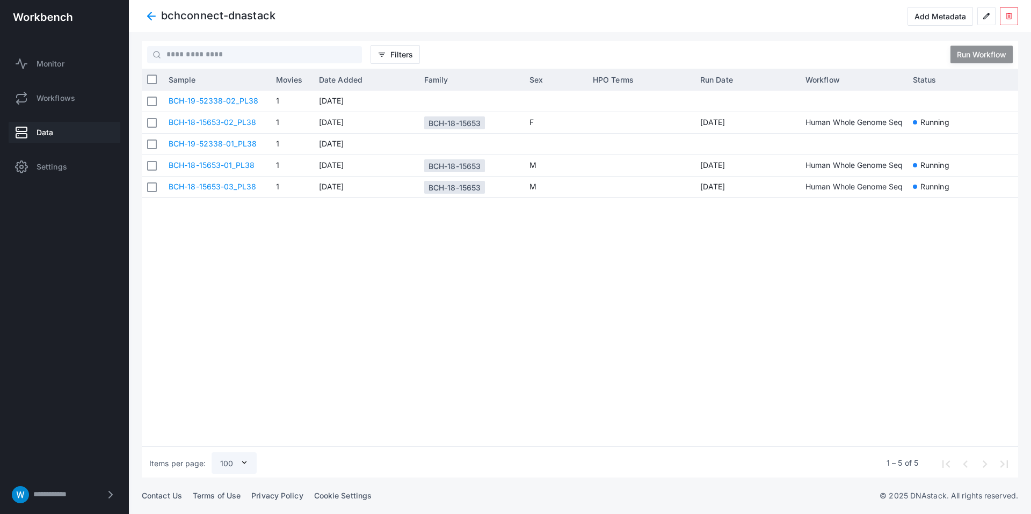
click at [151, 19] on span at bounding box center [151, 15] width 19 height 19
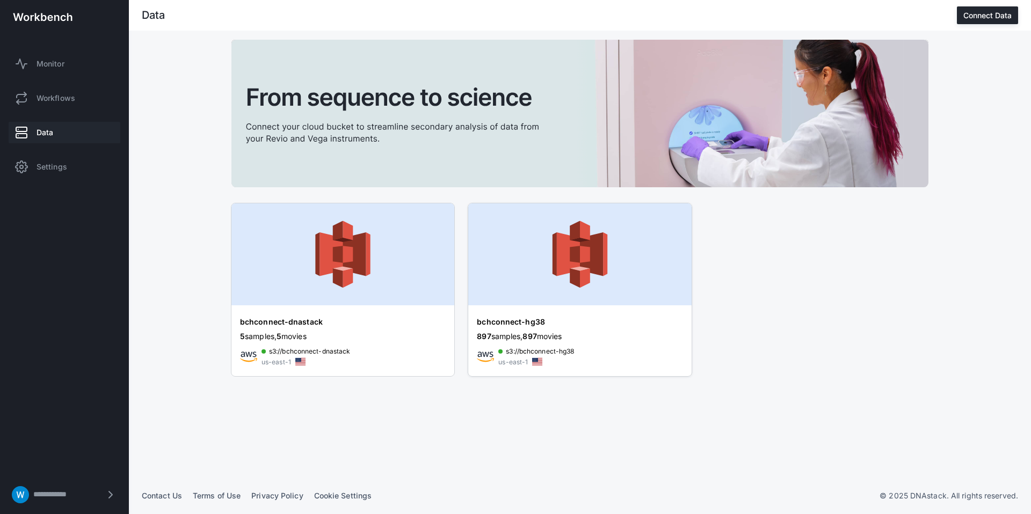
click at [543, 283] on img at bounding box center [579, 254] width 223 height 102
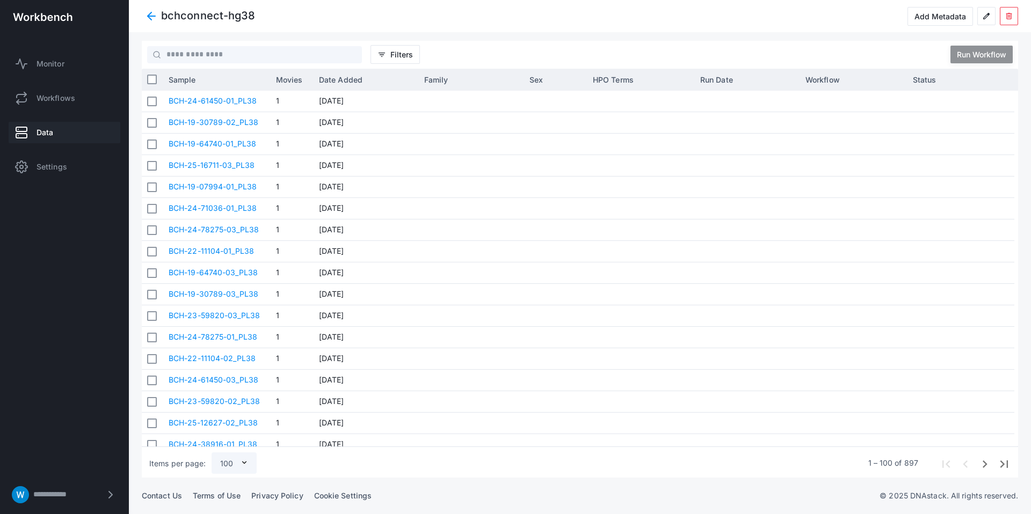
click at [148, 18] on span at bounding box center [151, 15] width 19 height 19
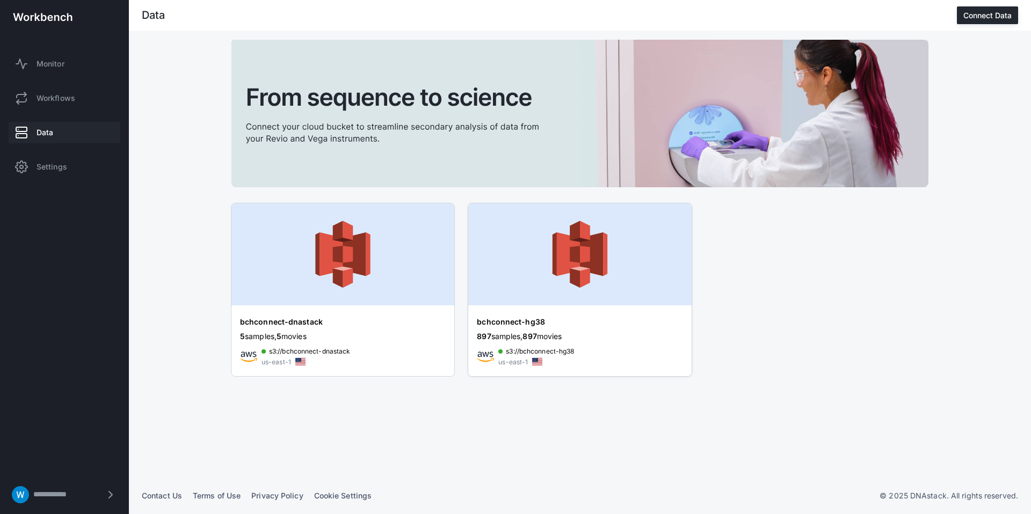
click at [560, 281] on img at bounding box center [579, 254] width 223 height 102
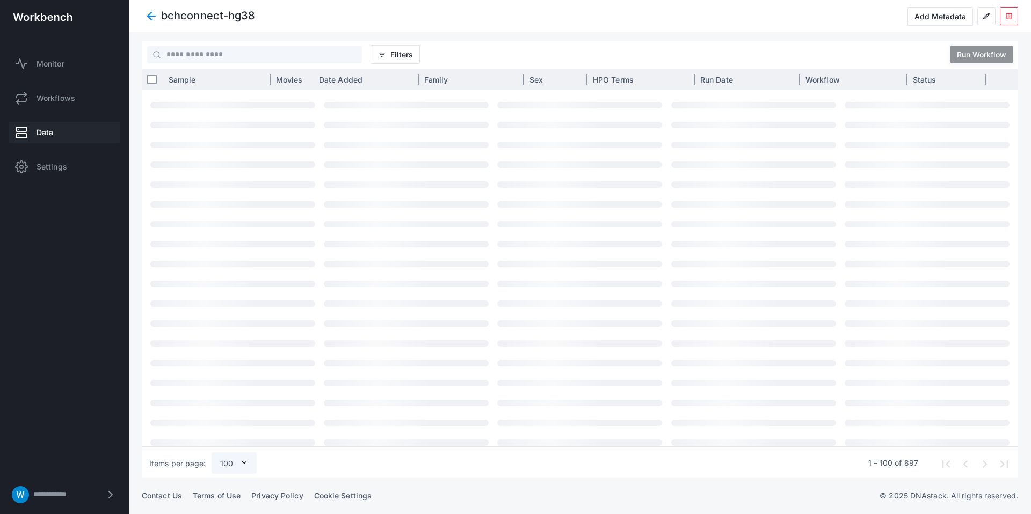
click at [350, 88] on div "Date Added" at bounding box center [366, 79] width 94 height 21
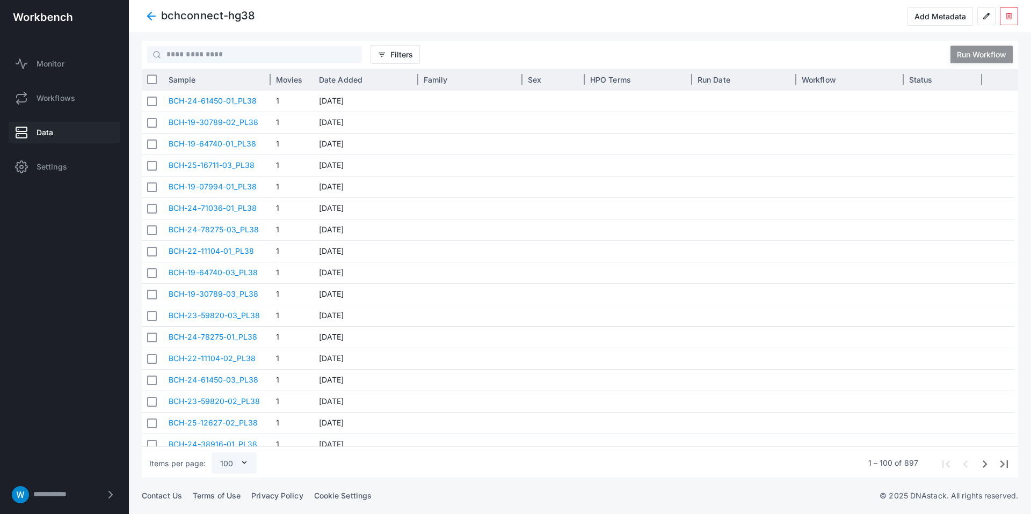
click at [344, 82] on span "Date Added" at bounding box center [340, 79] width 43 height 9
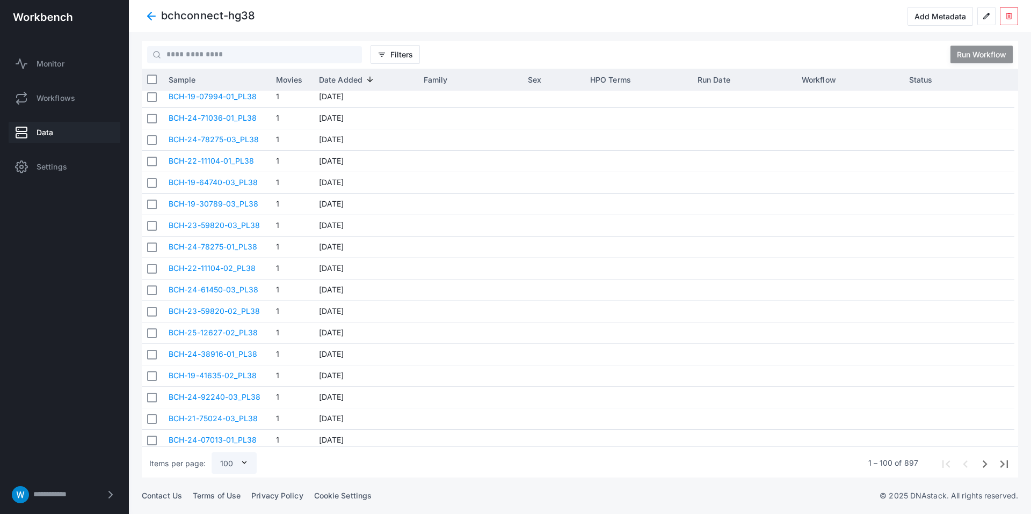
click at [148, 18] on span at bounding box center [151, 15] width 19 height 19
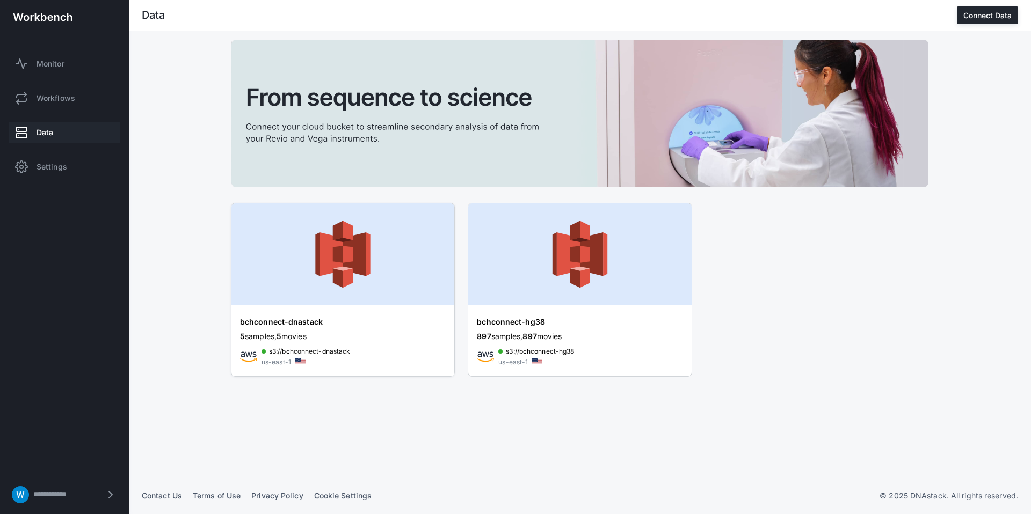
click at [332, 242] on img at bounding box center [342, 254] width 223 height 102
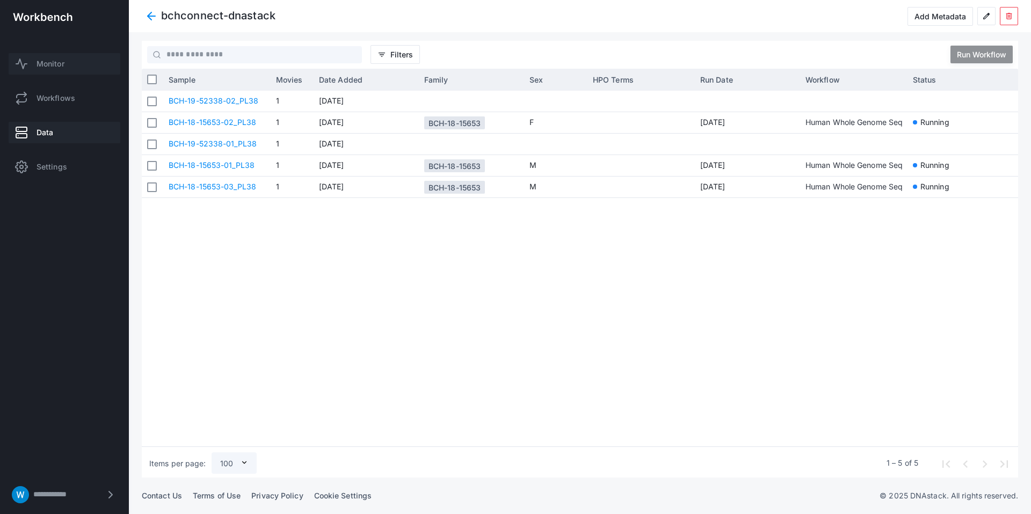
click at [70, 66] on link "Monitor" at bounding box center [65, 63] width 112 height 21
